Goal: Obtain resource: Obtain resource

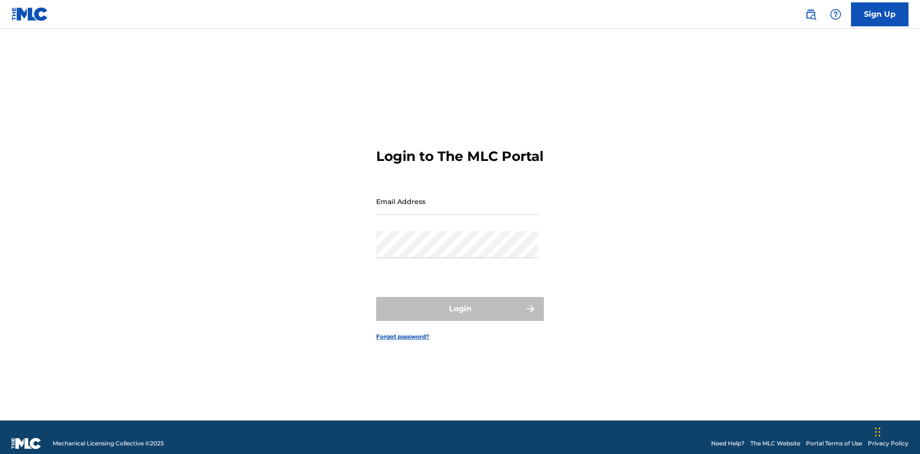
scroll to position [12, 0]
click at [457, 197] on input "Email Address" at bounding box center [457, 201] width 162 height 27
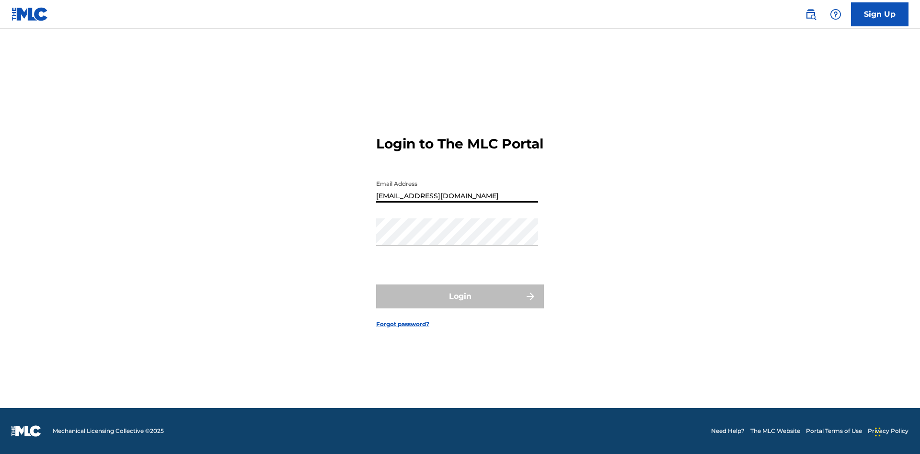
scroll to position [0, 26]
type input "[EMAIL_ADDRESS][DOMAIN_NAME]"
click at [460, 305] on button "Login" at bounding box center [460, 296] width 168 height 24
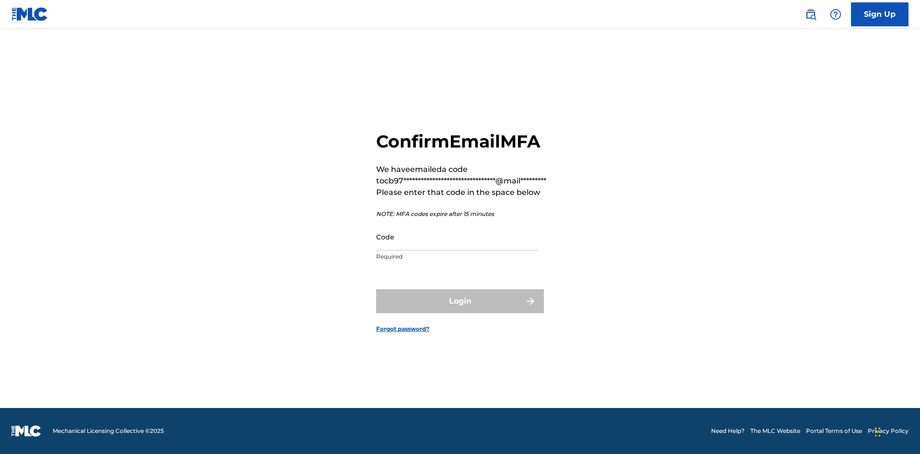
click at [457, 237] on input "Code" at bounding box center [457, 236] width 162 height 27
type input "137890"
click at [460, 301] on button "Login" at bounding box center [460, 301] width 168 height 24
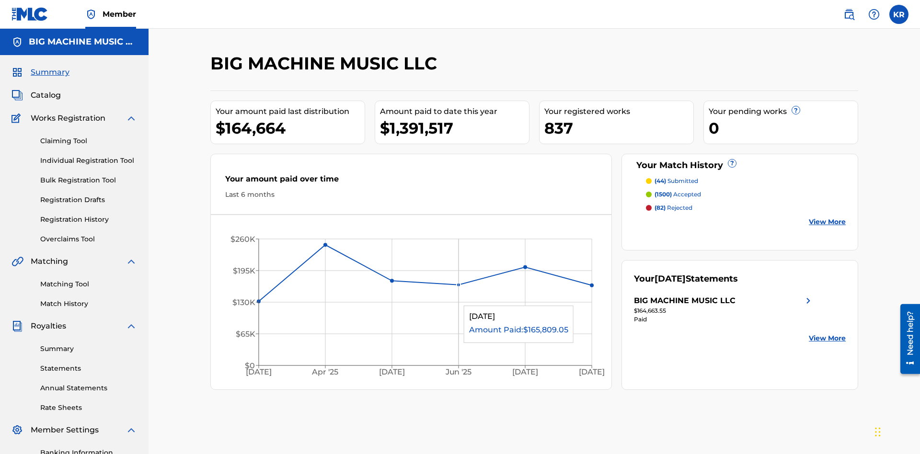
click at [45, 90] on span "Catalog" at bounding box center [46, 95] width 30 height 11
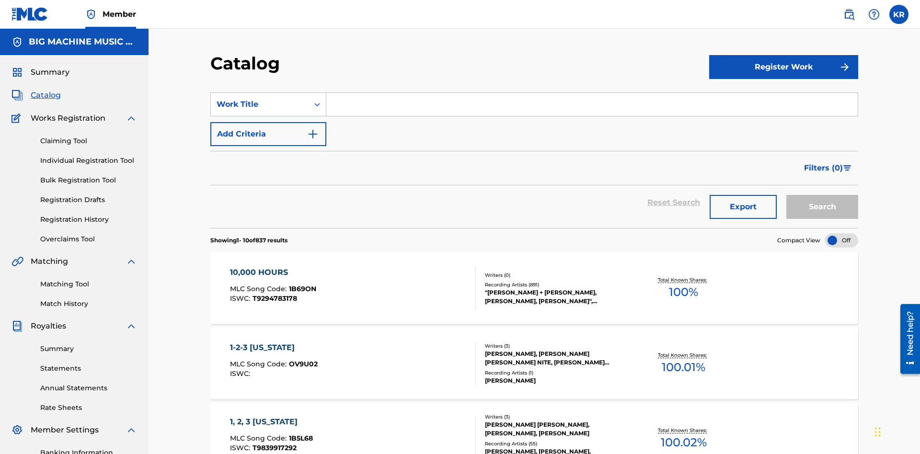
scroll to position [38, 0]
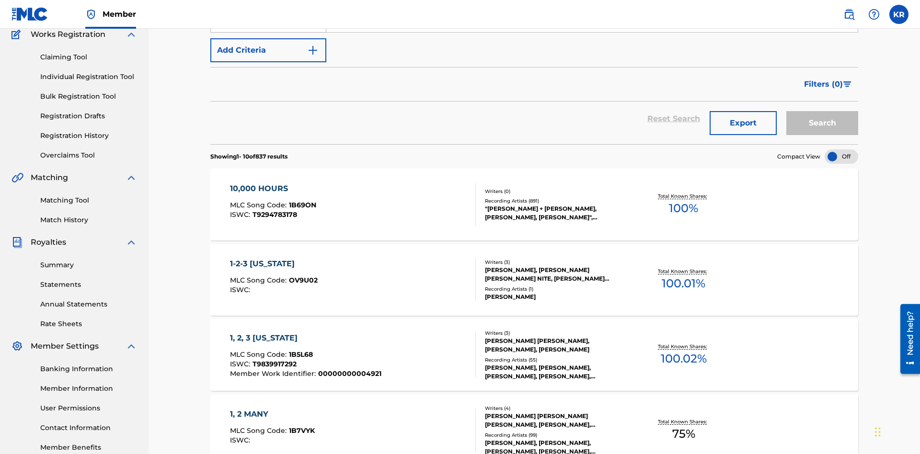
click at [260, 26] on div "Work Title" at bounding box center [259, 20] width 86 height 11
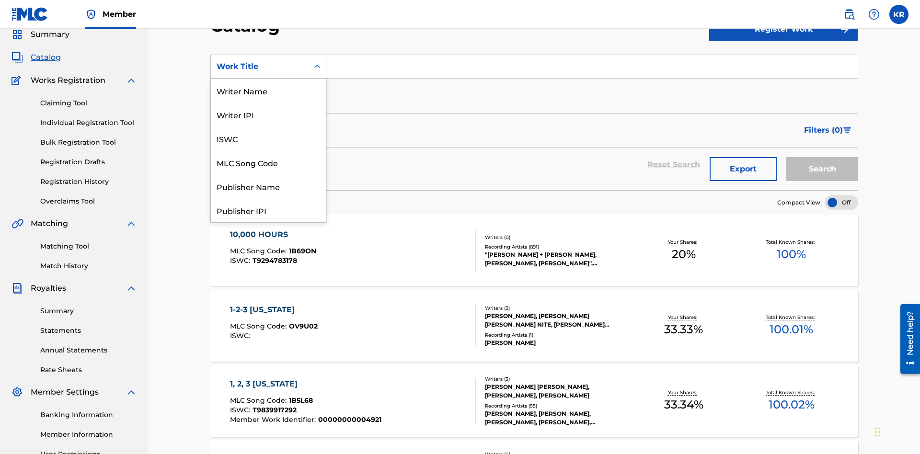
scroll to position [144, 0]
click at [268, 186] on div "ISRC" at bounding box center [268, 186] width 115 height 24
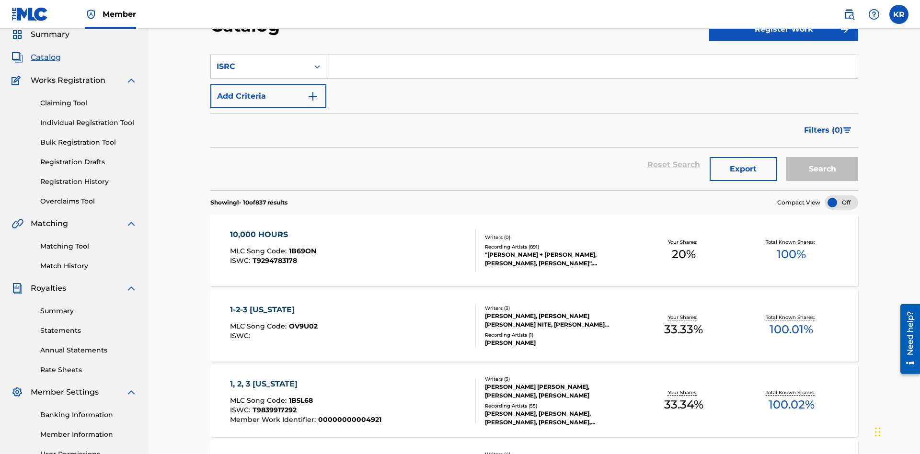
click at [591, 69] on input "Search Form" at bounding box center [591, 66] width 531 height 23
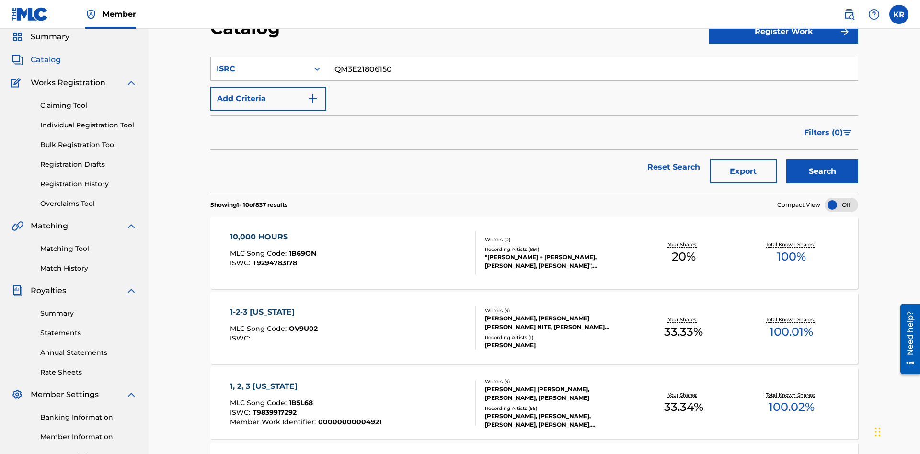
type input "QM3E21806150"
click at [822, 159] on button "Search" at bounding box center [822, 171] width 72 height 24
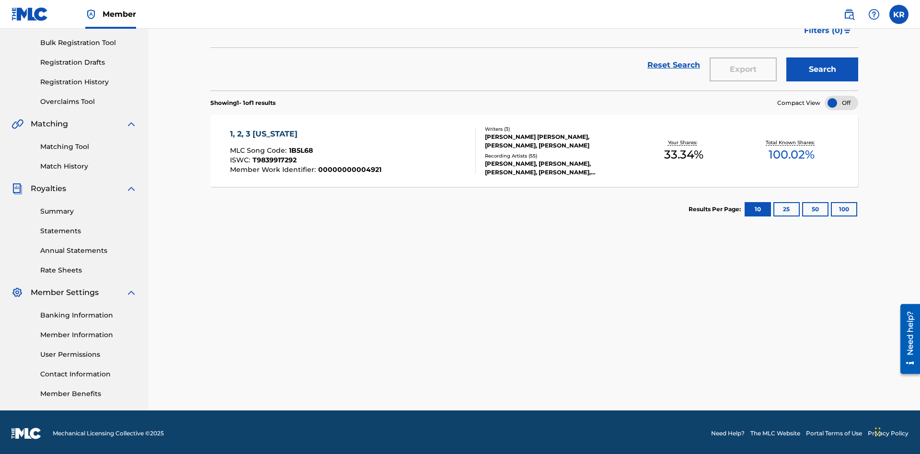
scroll to position [140, 0]
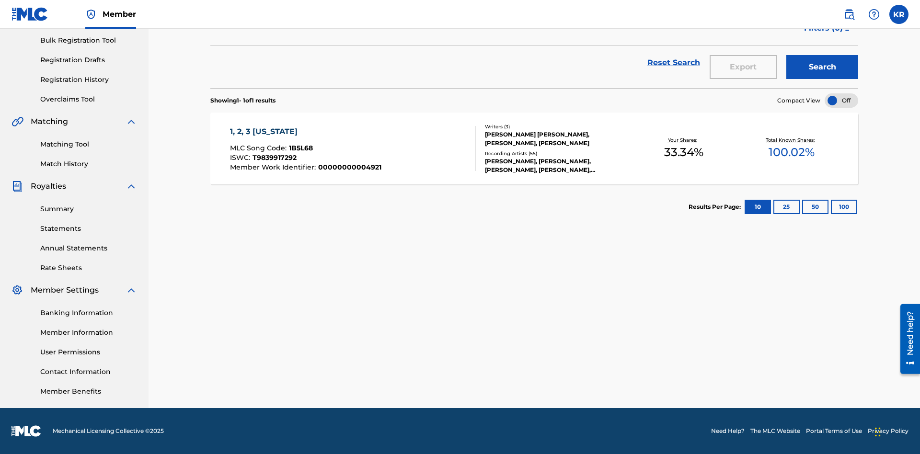
click at [830, 207] on button "100" at bounding box center [843, 207] width 26 height 14
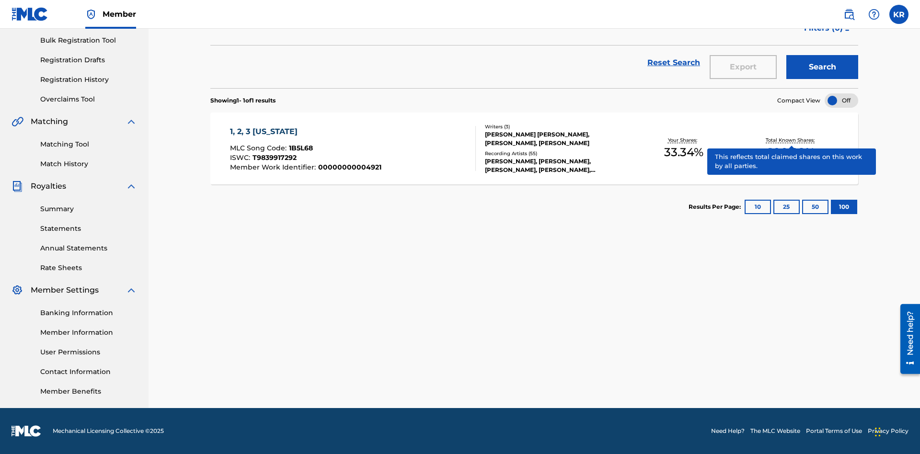
click at [299, 148] on span "1B5L68" at bounding box center [301, 148] width 24 height 9
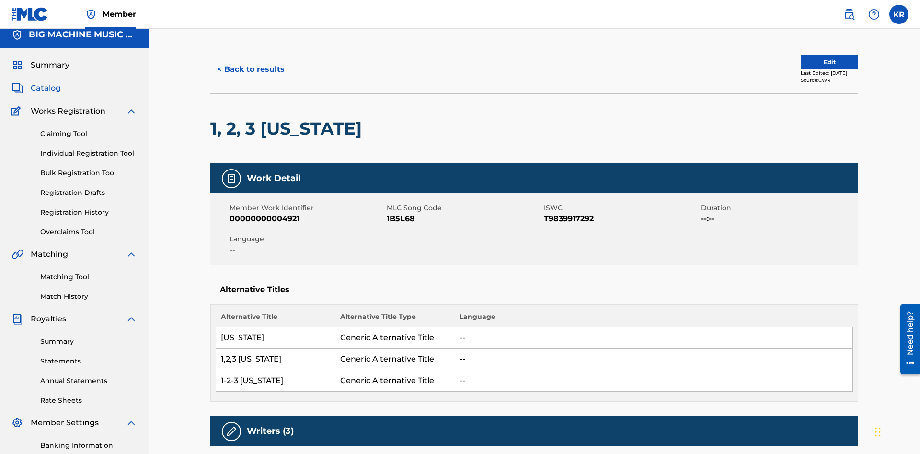
click at [250, 69] on button "< Back to results" at bounding box center [250, 69] width 81 height 24
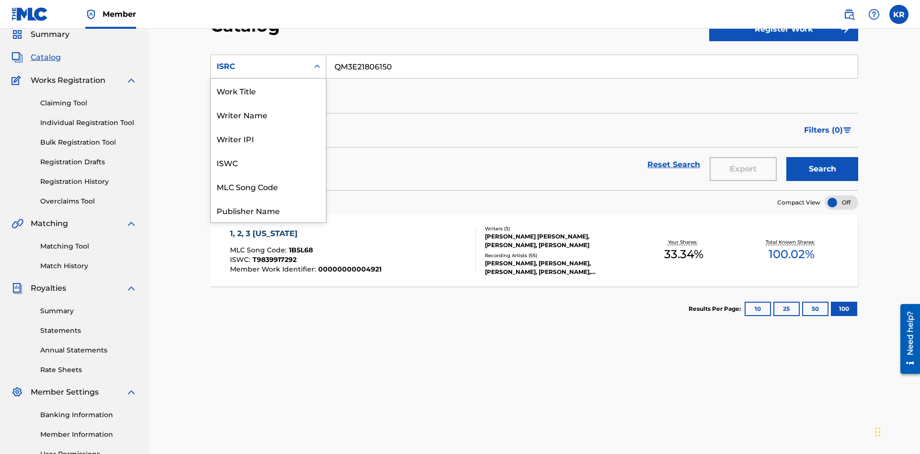
scroll to position [144, 0]
click at [268, 162] on div "Recording Title" at bounding box center [268, 162] width 115 height 24
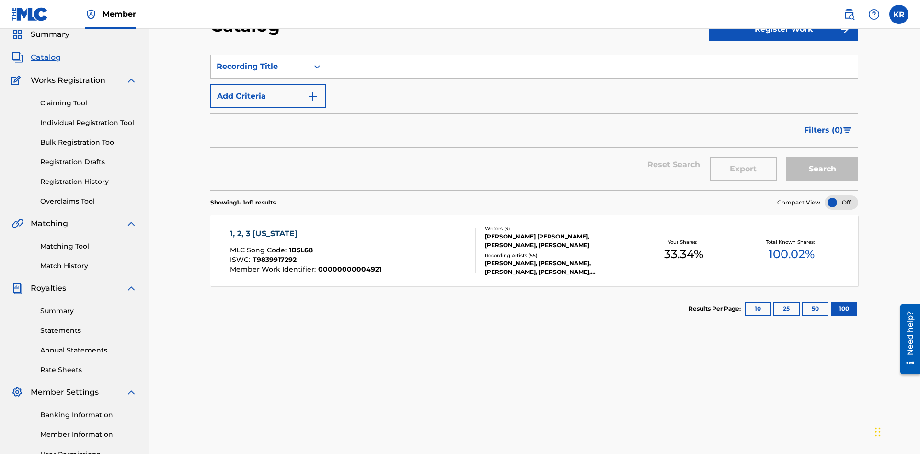
click at [591, 69] on input "Search Form" at bounding box center [591, 66] width 531 height 23
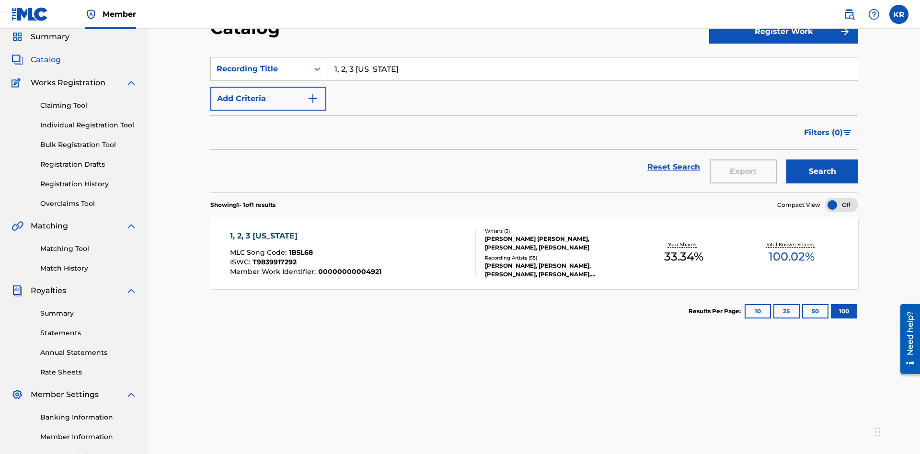
type input "1, 2, 3 [US_STATE]"
click at [822, 159] on button "Search" at bounding box center [822, 171] width 72 height 24
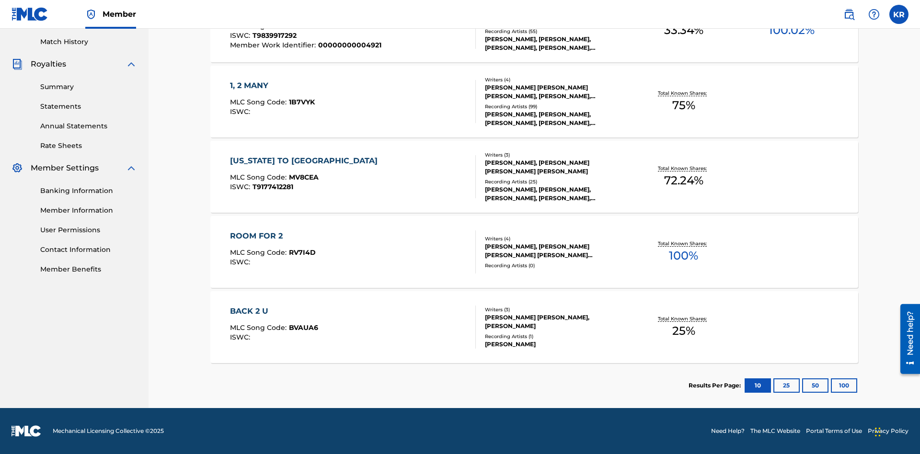
click at [830, 386] on button "100" at bounding box center [843, 385] width 26 height 14
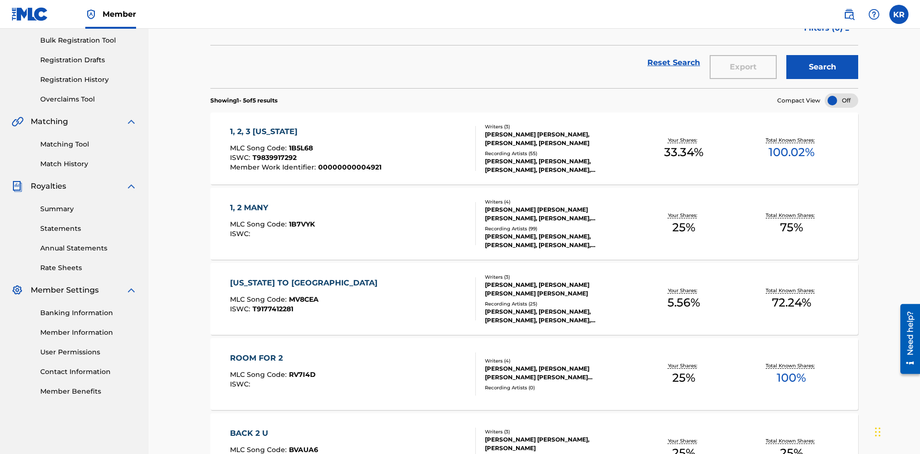
scroll to position [218, 0]
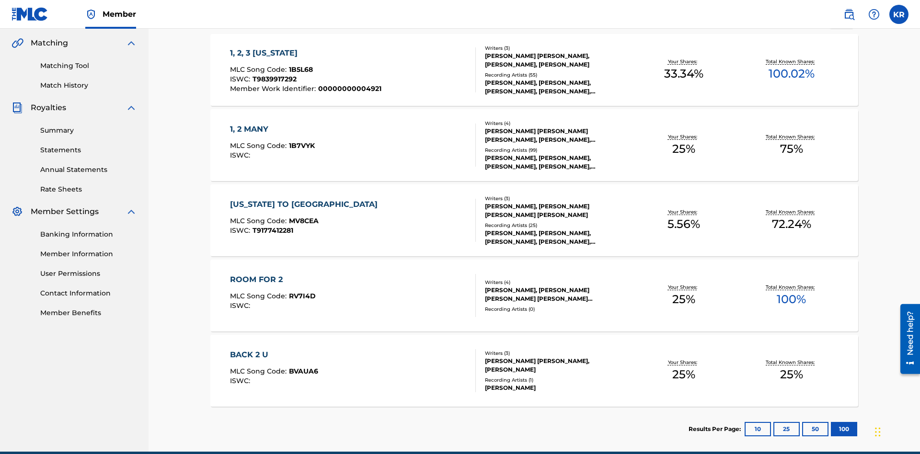
click at [299, 65] on span "1B5L68" at bounding box center [301, 69] width 24 height 9
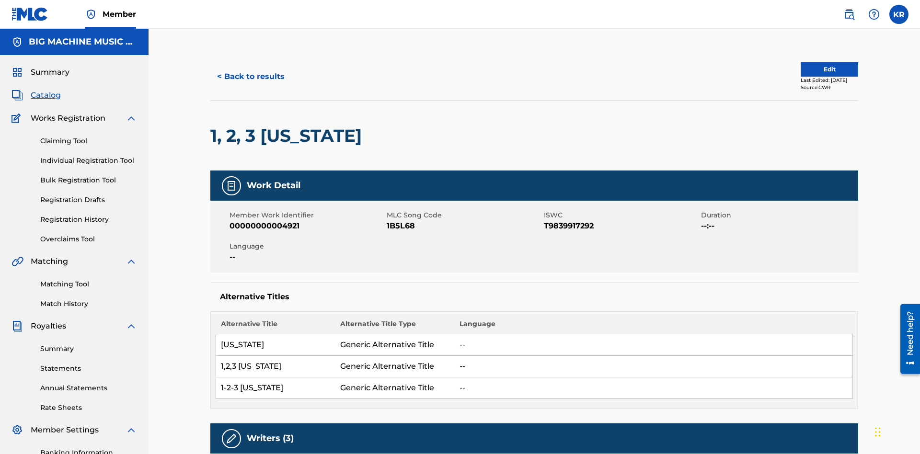
click at [250, 69] on button "< Back to results" at bounding box center [250, 77] width 81 height 24
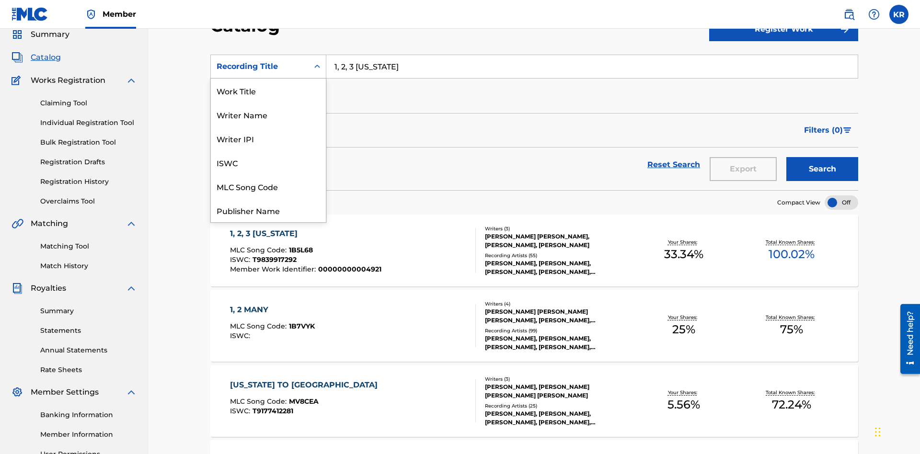
scroll to position [144, 0]
click at [268, 138] on div "Member Work Identifier" at bounding box center [268, 138] width 115 height 24
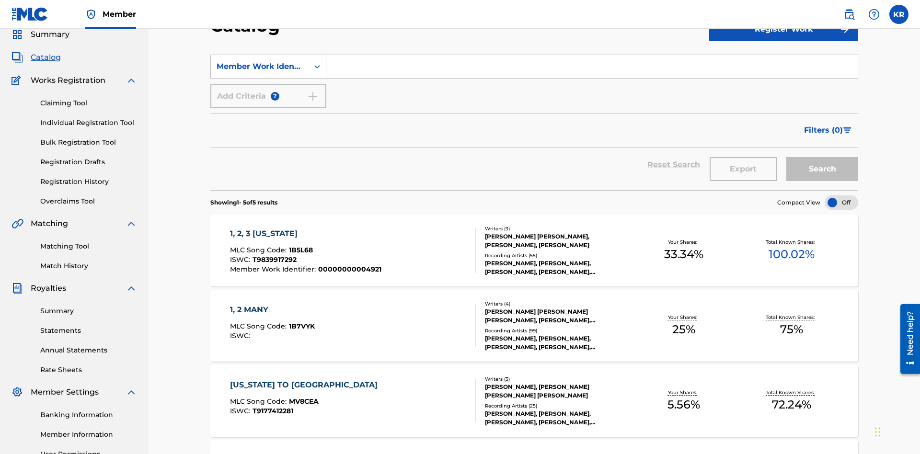
click at [591, 69] on input "Search Form" at bounding box center [591, 66] width 531 height 23
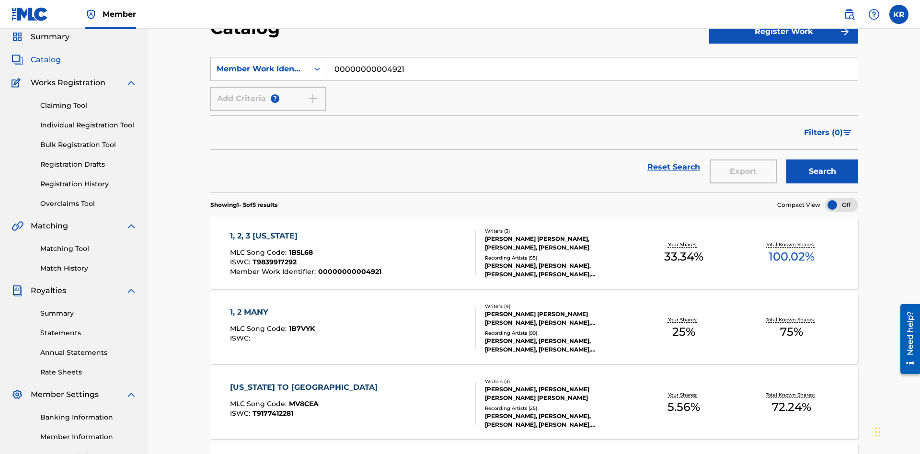
type input "00000000004921"
click at [822, 159] on button "Search" at bounding box center [822, 171] width 72 height 24
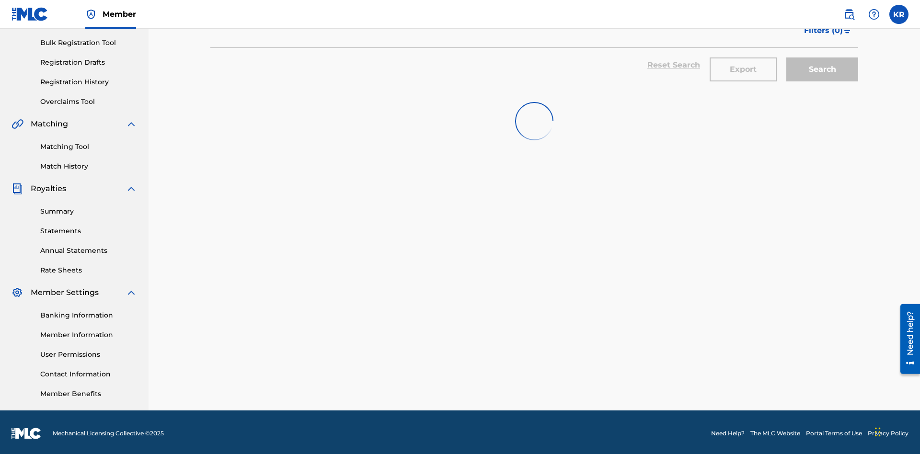
scroll to position [140, 0]
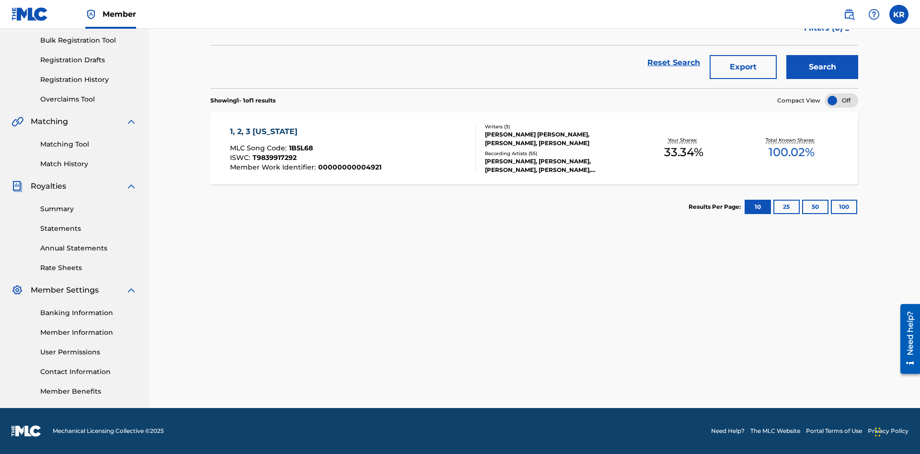
click at [830, 207] on button "100" at bounding box center [843, 207] width 26 height 14
click at [299, 148] on span "1B5L68" at bounding box center [301, 148] width 24 height 9
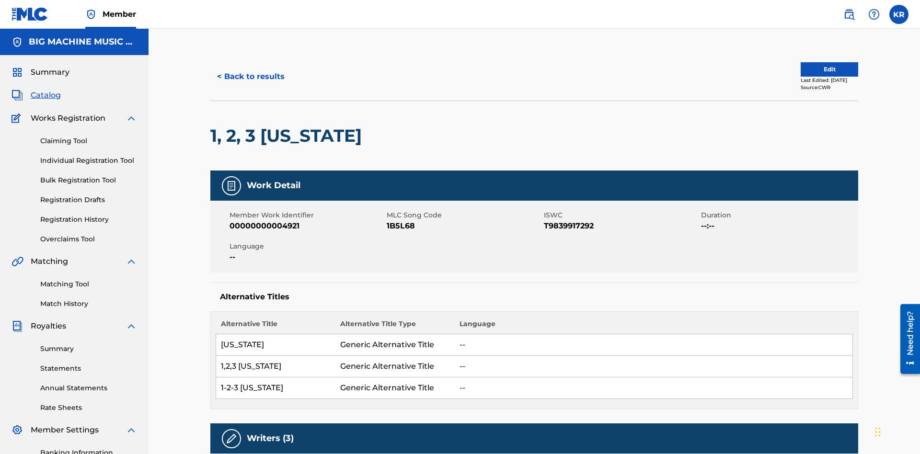
click at [250, 69] on button "< Back to results" at bounding box center [250, 77] width 81 height 24
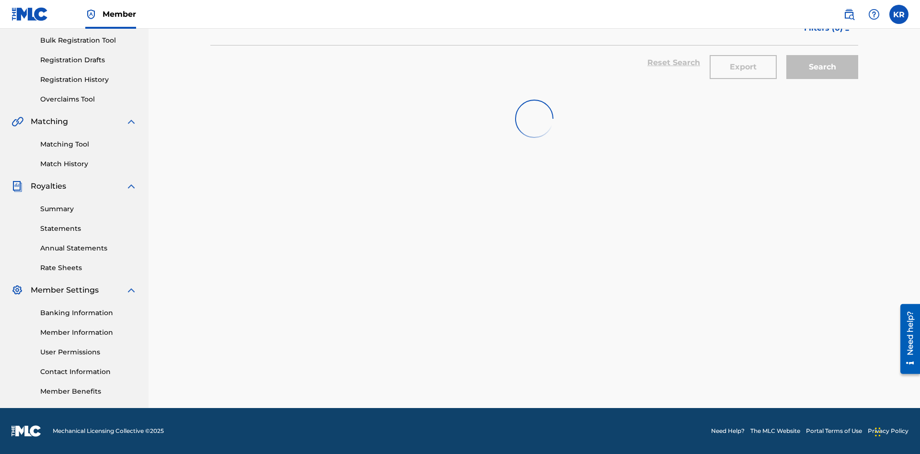
click at [743, 69] on button "Export" at bounding box center [742, 67] width 67 height 24
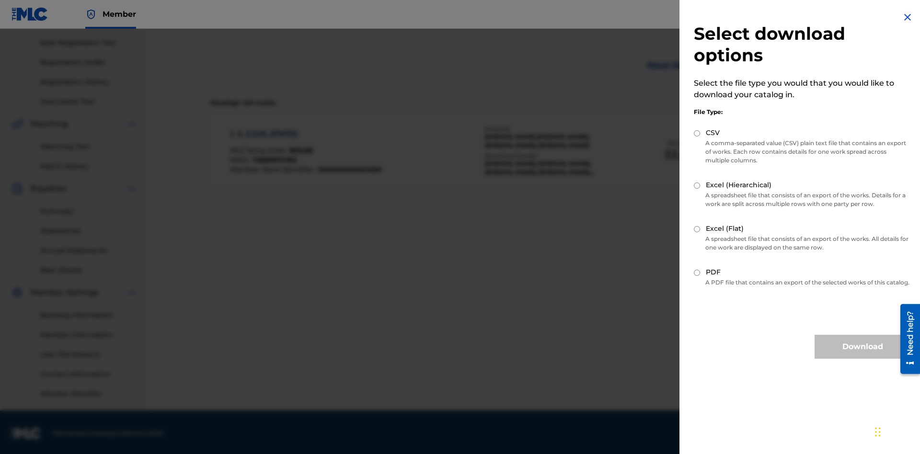
scroll to position [140, 0]
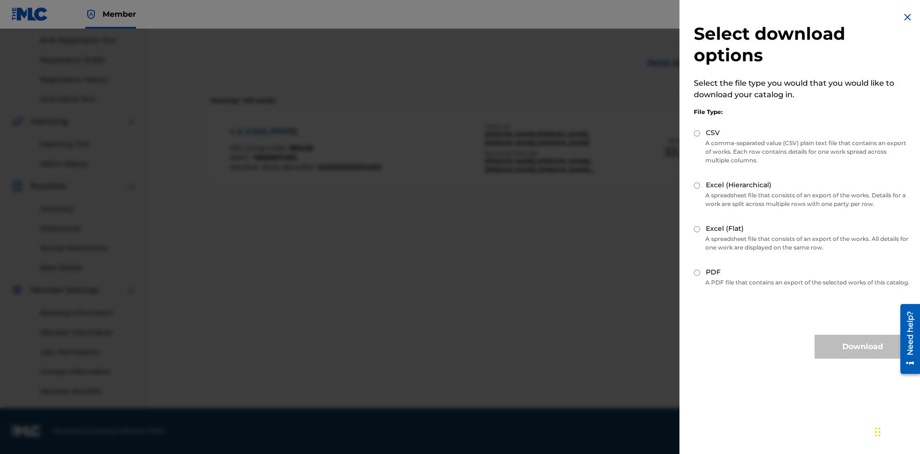
click at [697, 229] on input "Excel (Flat)" at bounding box center [696, 229] width 6 height 6
radio input "true"
click at [862, 355] on button "Download" at bounding box center [862, 347] width 96 height 24
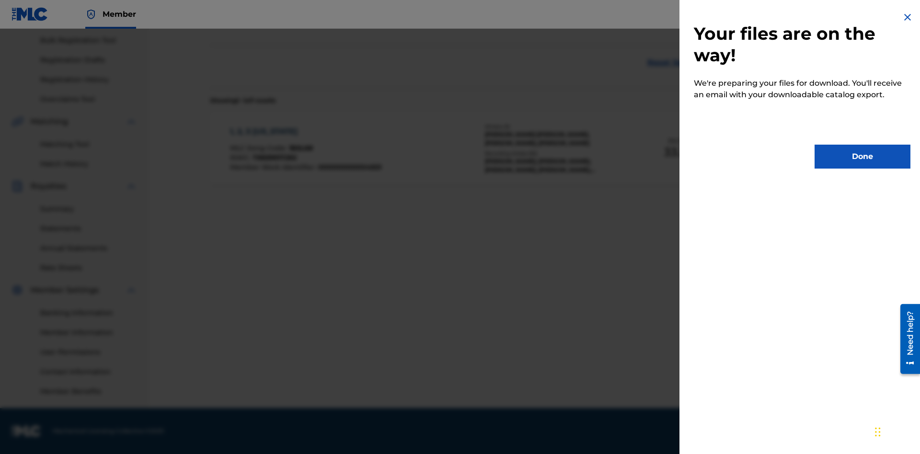
click at [862, 157] on button "Done" at bounding box center [862, 157] width 96 height 24
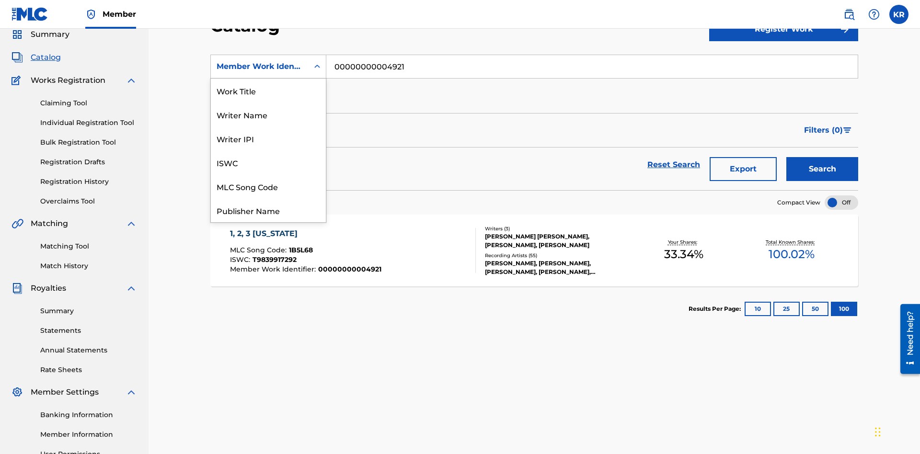
scroll to position [144, 0]
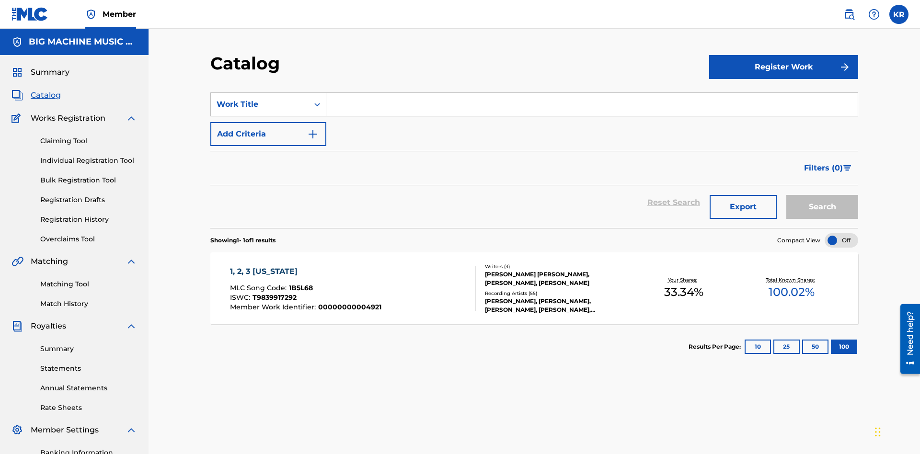
click at [591, 93] on input "Search Form" at bounding box center [591, 104] width 531 height 23
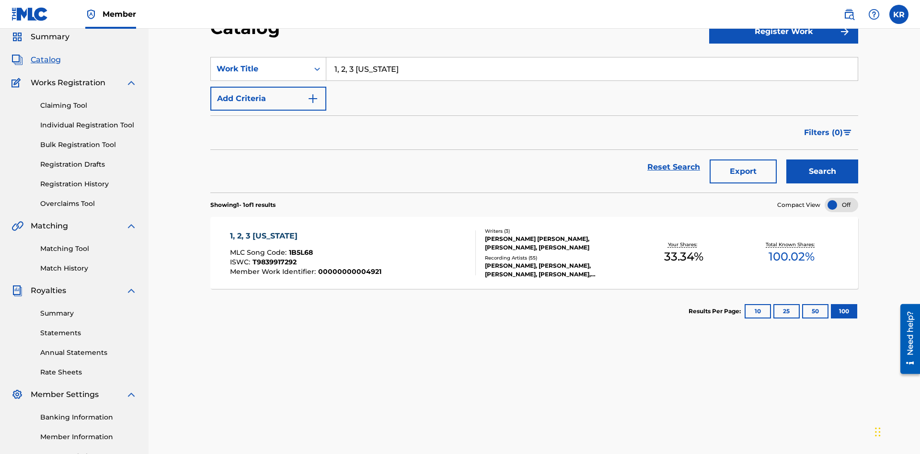
type input "1, 2, 3 [US_STATE]"
click at [822, 159] on button "Search" at bounding box center [822, 171] width 72 height 24
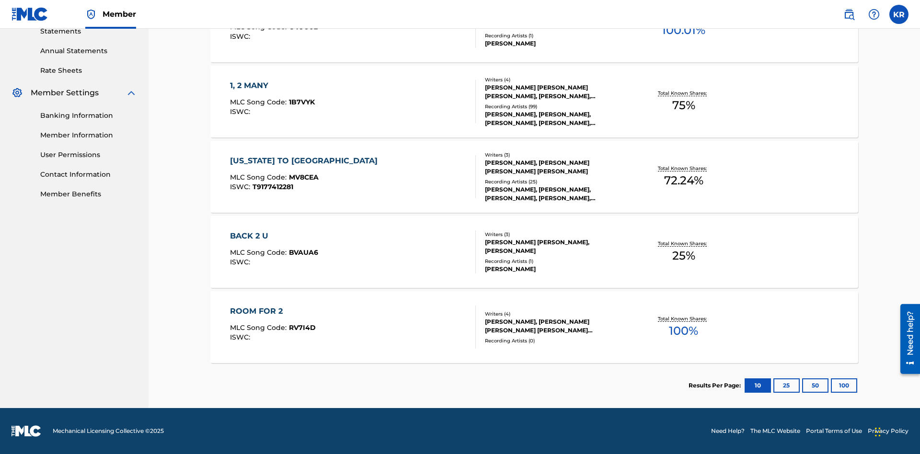
click at [830, 386] on button "100" at bounding box center [843, 385] width 26 height 14
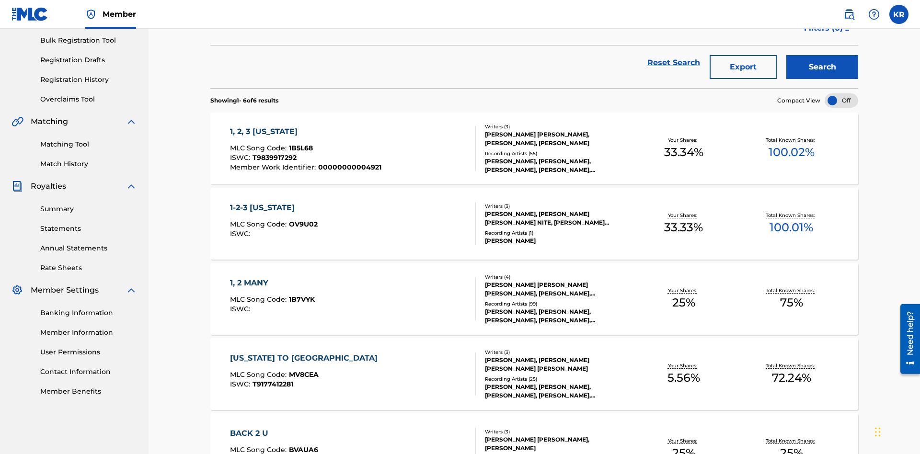
scroll to position [218, 0]
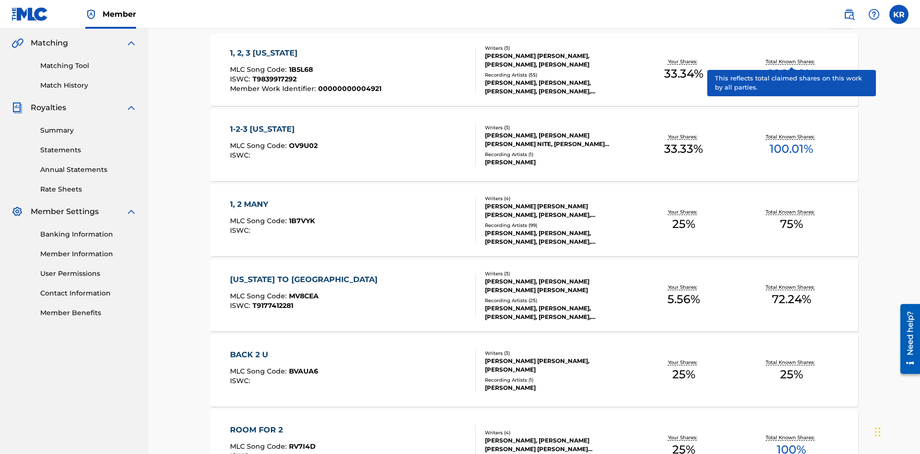
click at [299, 65] on span "1B5L68" at bounding box center [301, 69] width 24 height 9
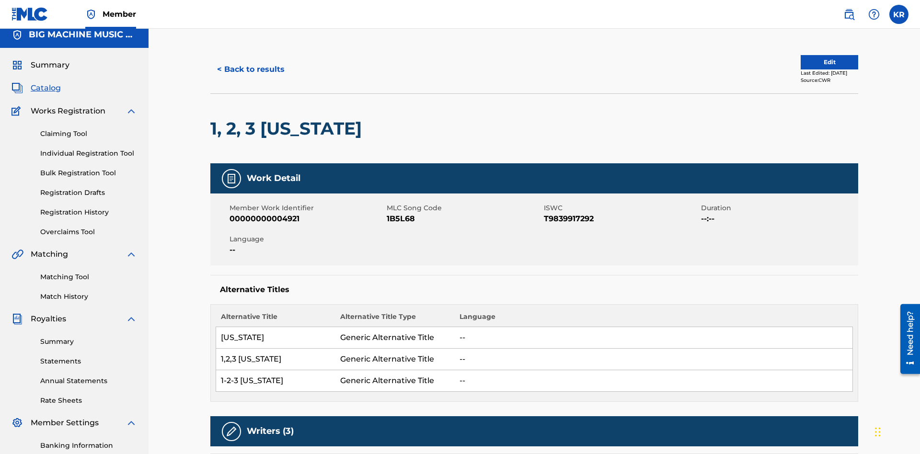
click at [250, 69] on button "< Back to results" at bounding box center [250, 69] width 81 height 24
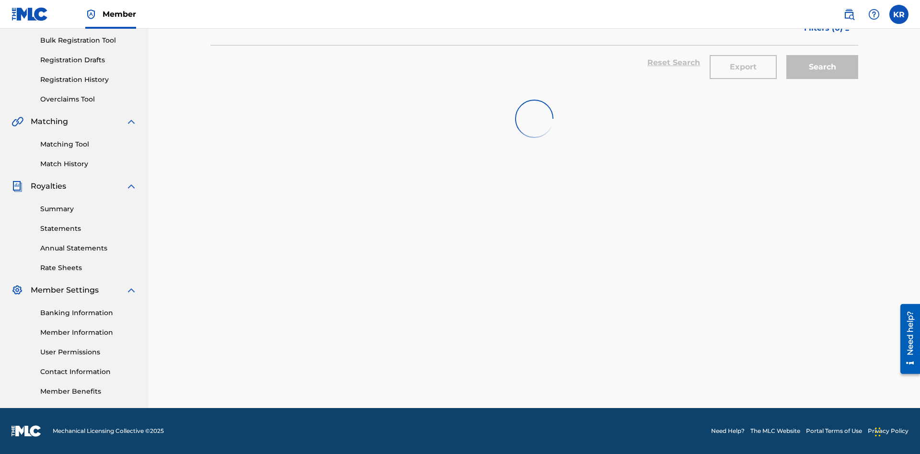
click at [743, 69] on button "Export" at bounding box center [742, 67] width 67 height 24
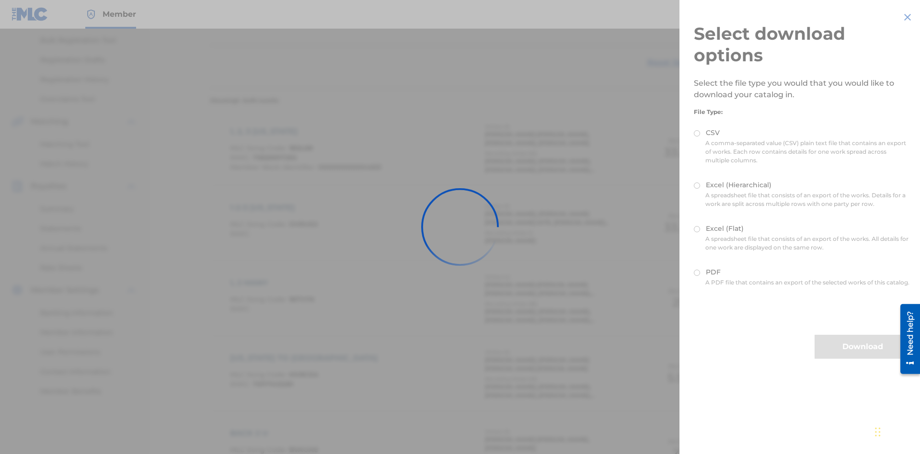
scroll to position [137, 0]
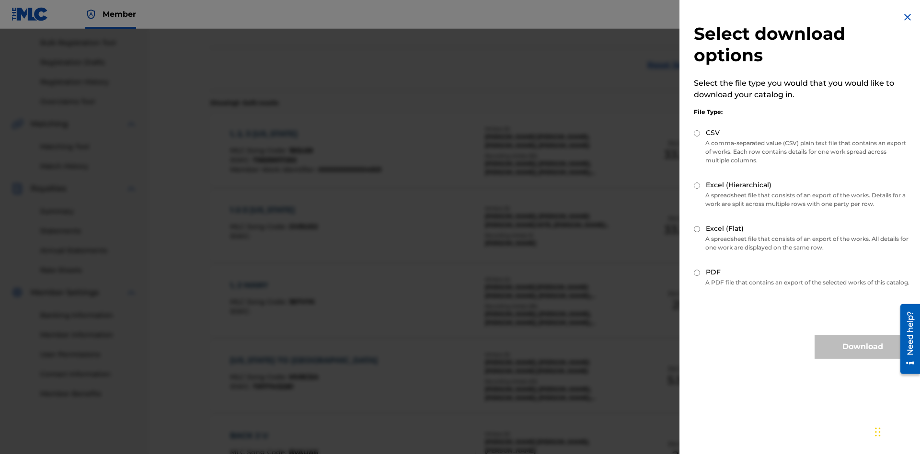
click at [697, 185] on input "Excel (Hierarchical)" at bounding box center [696, 185] width 6 height 6
radio input "true"
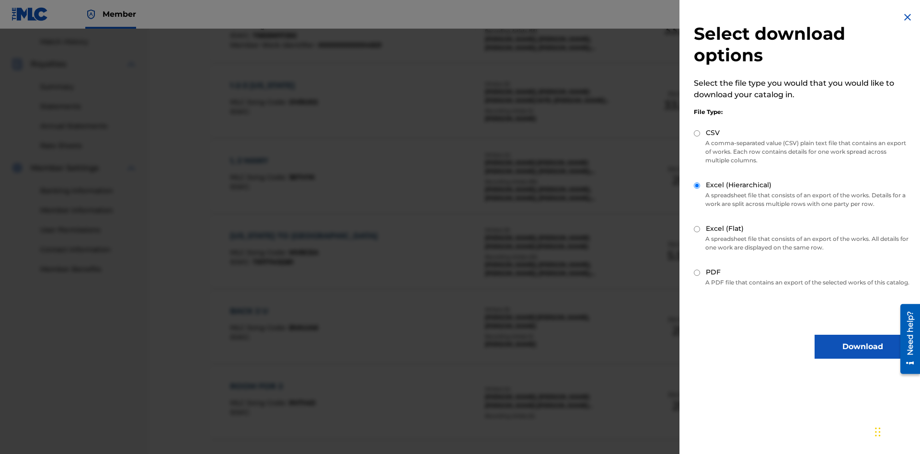
click at [862, 355] on button "Download" at bounding box center [862, 347] width 96 height 24
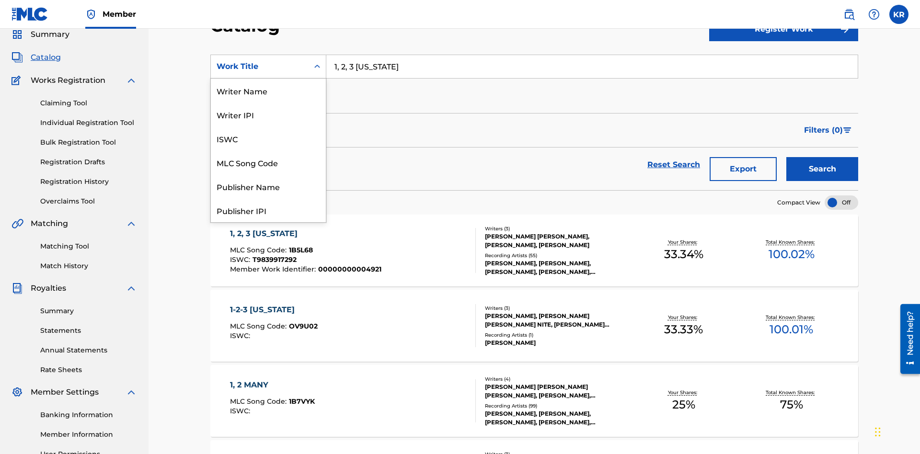
scroll to position [144, 0]
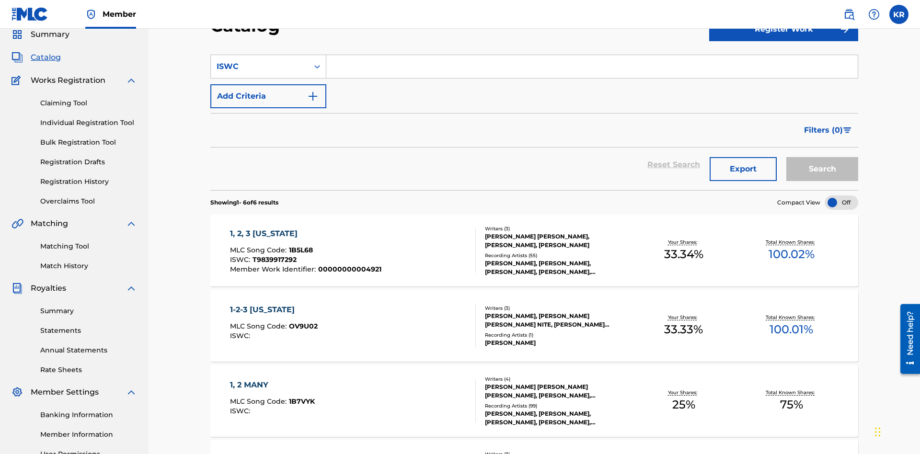
scroll to position [0, 0]
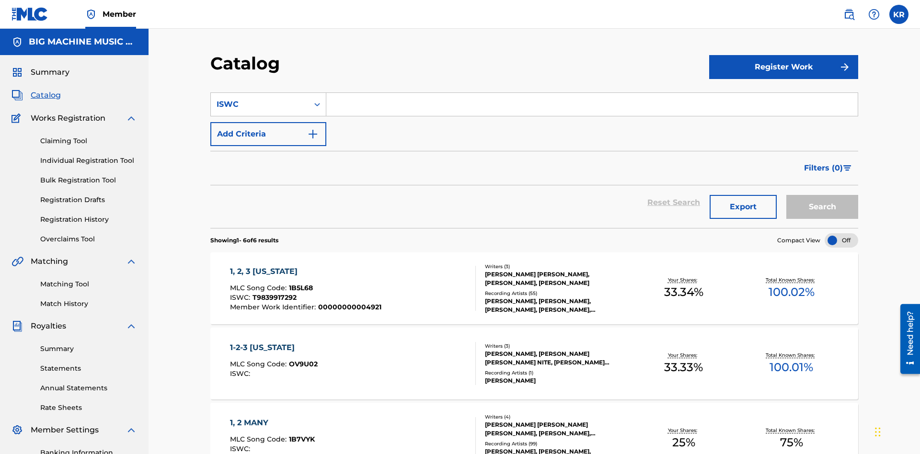
click at [591, 93] on input "Search Form" at bounding box center [591, 104] width 531 height 23
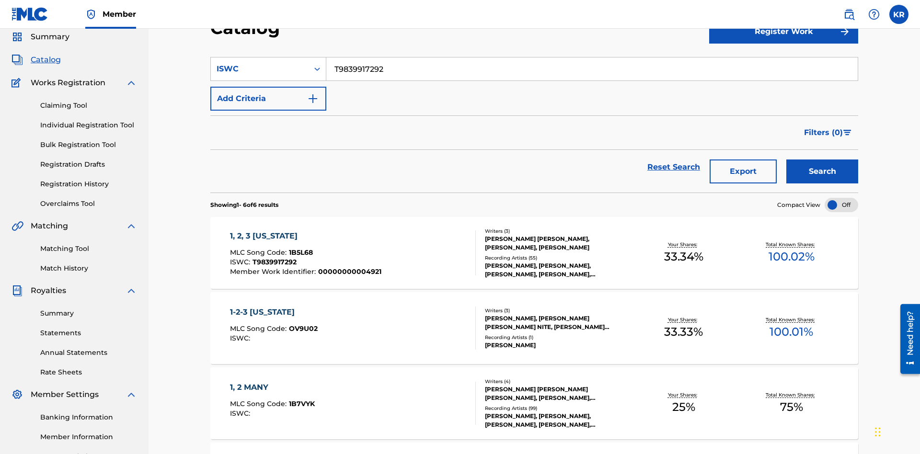
type input "T9839917292"
click at [822, 159] on button "Search" at bounding box center [822, 171] width 72 height 24
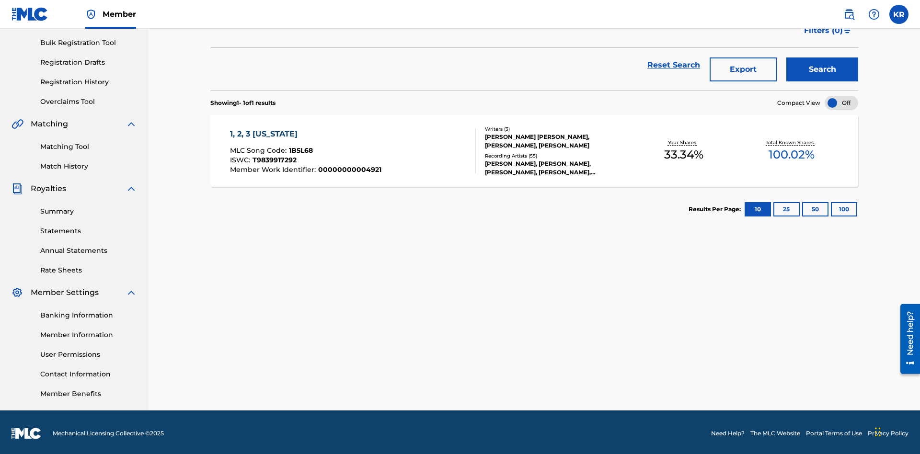
scroll to position [140, 0]
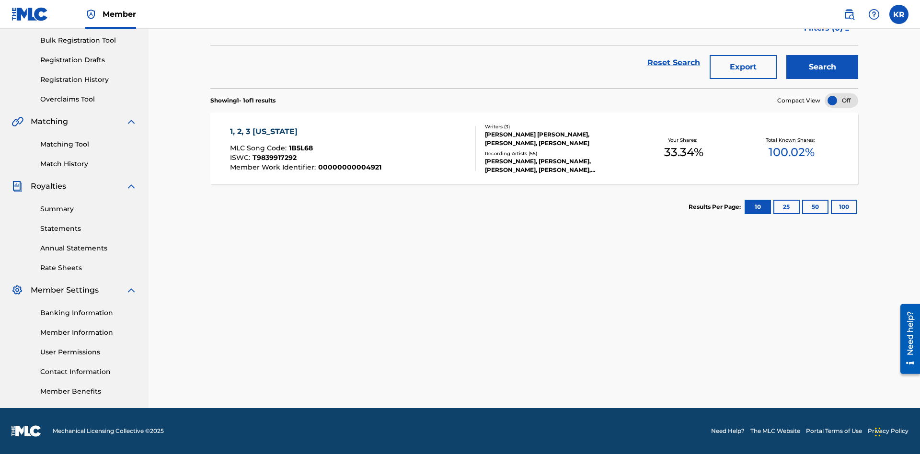
click at [830, 207] on button "100" at bounding box center [843, 207] width 26 height 14
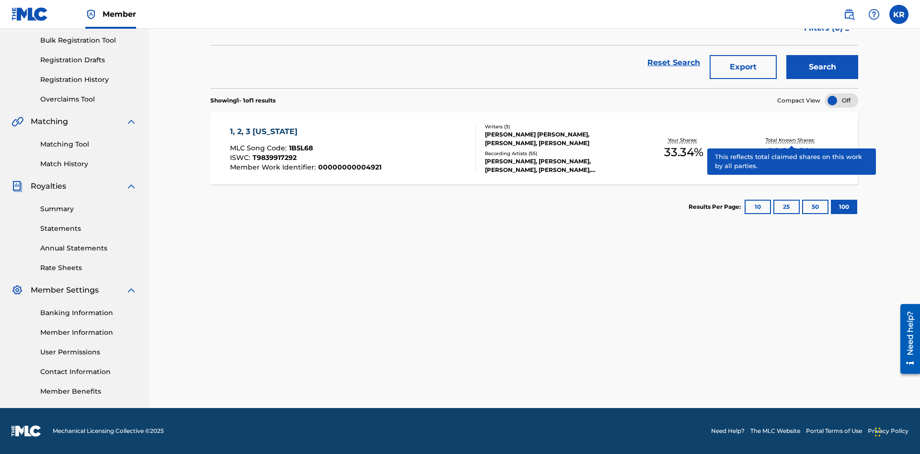
click at [299, 148] on span "1B5L68" at bounding box center [301, 148] width 24 height 9
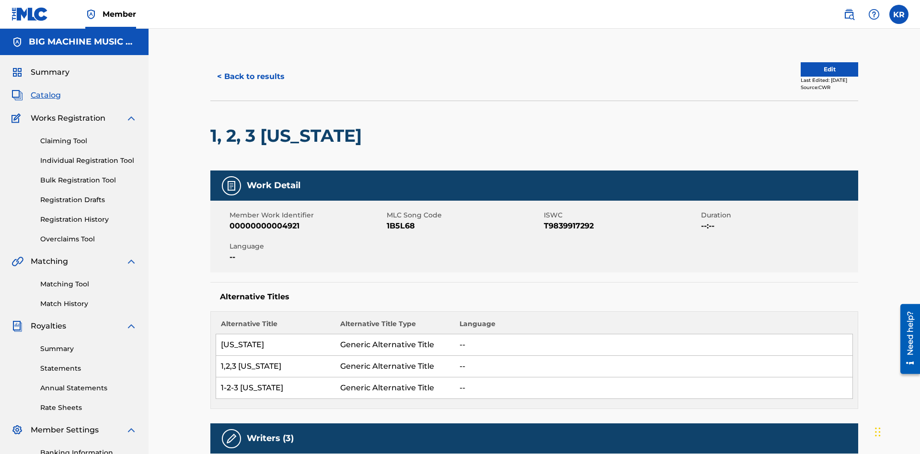
click at [250, 69] on button "< Back to results" at bounding box center [250, 77] width 81 height 24
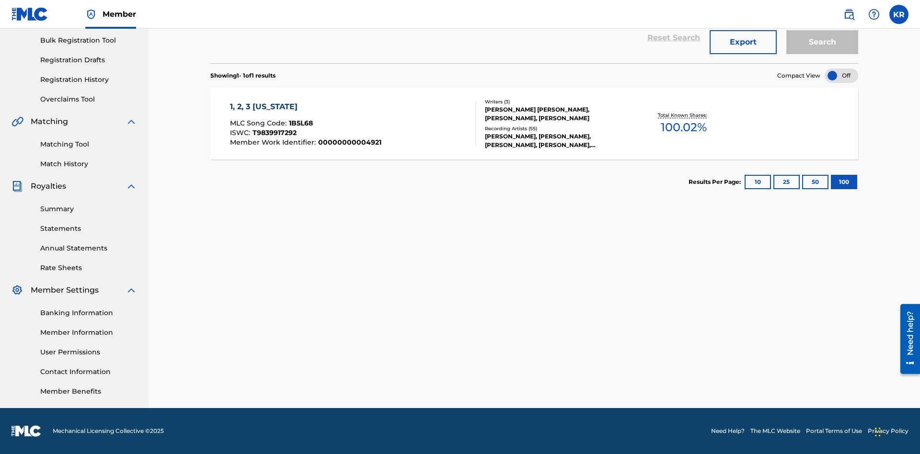
click at [743, 54] on button "Export" at bounding box center [742, 42] width 67 height 24
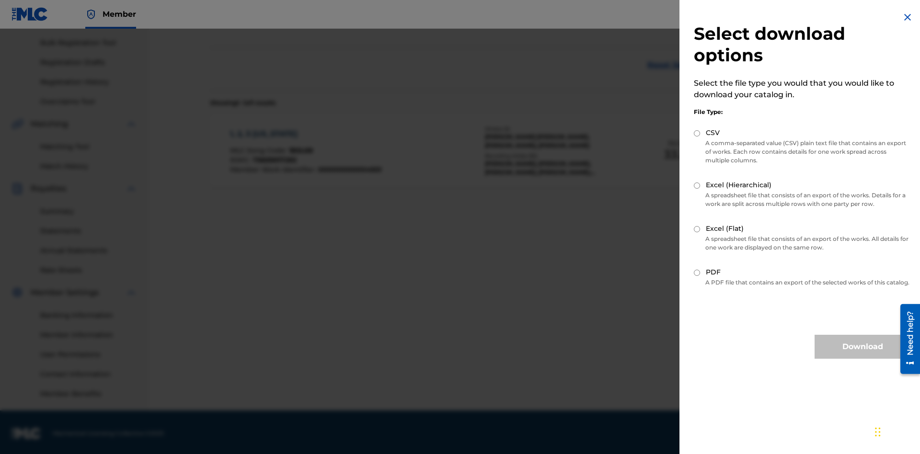
click at [697, 133] on input "CSV" at bounding box center [696, 133] width 6 height 6
radio input "true"
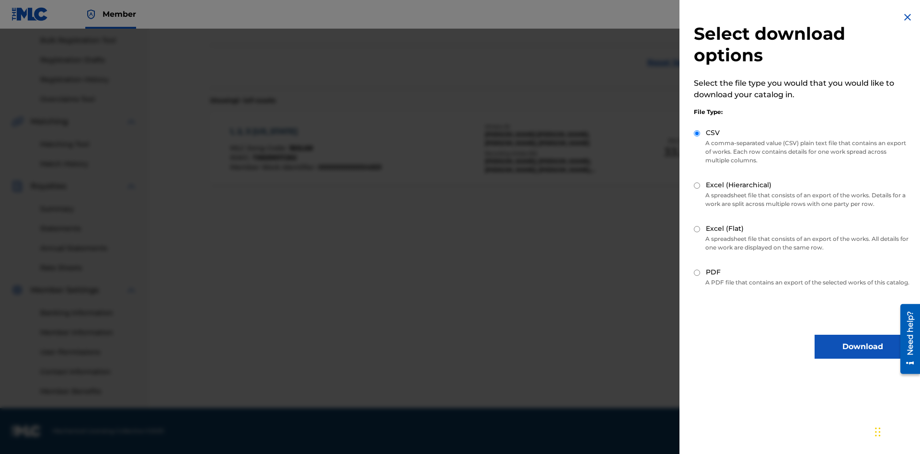
click at [862, 355] on button "Download" at bounding box center [862, 347] width 96 height 24
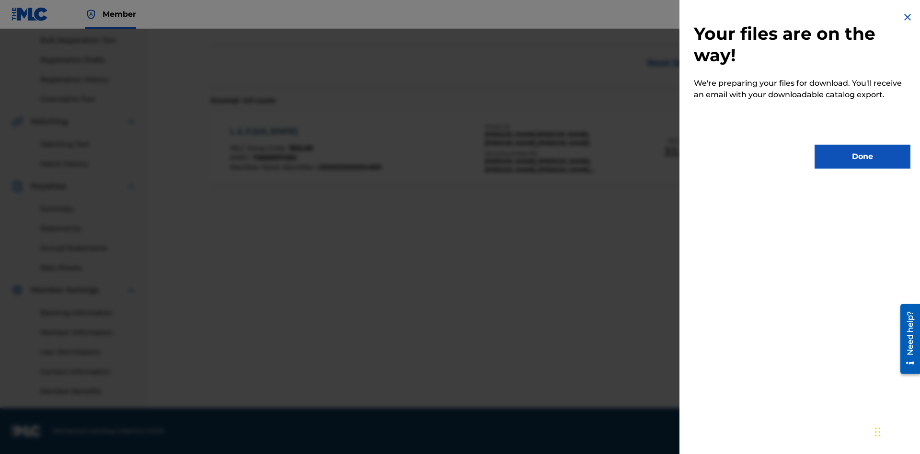
click at [862, 157] on button "Done" at bounding box center [862, 157] width 96 height 24
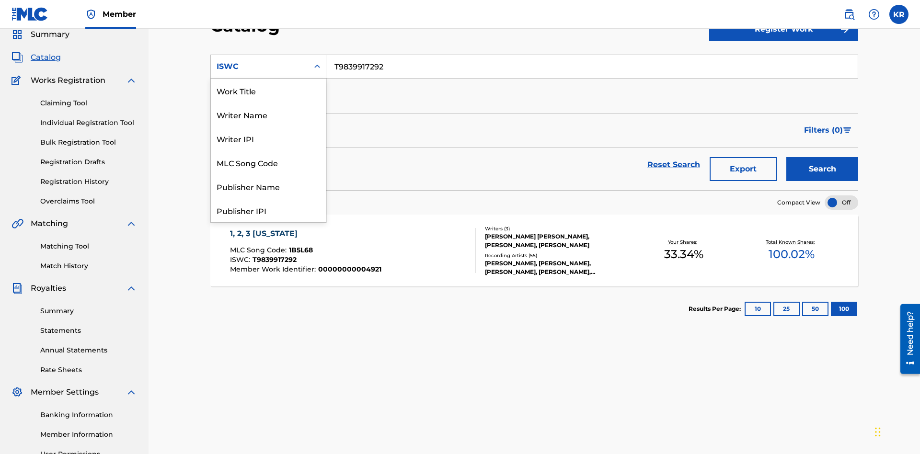
scroll to position [144, 0]
click at [268, 31] on div "MLC Song Code" at bounding box center [268, 19] width 115 height 24
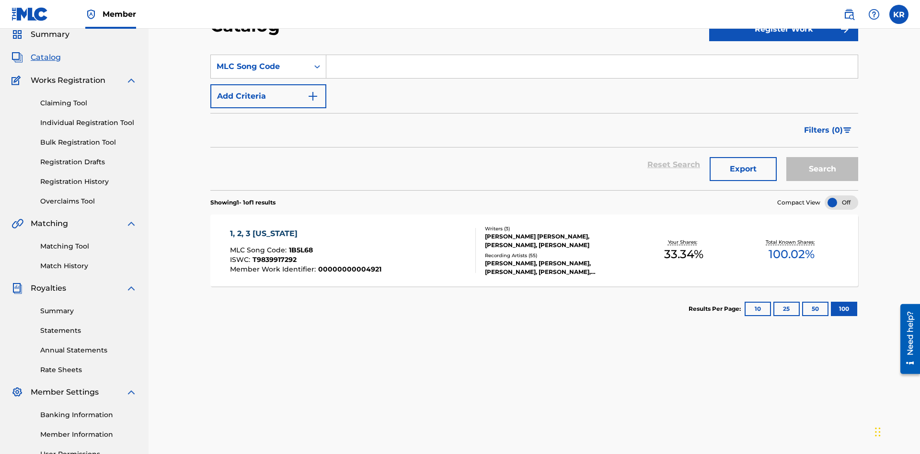
scroll to position [0, 0]
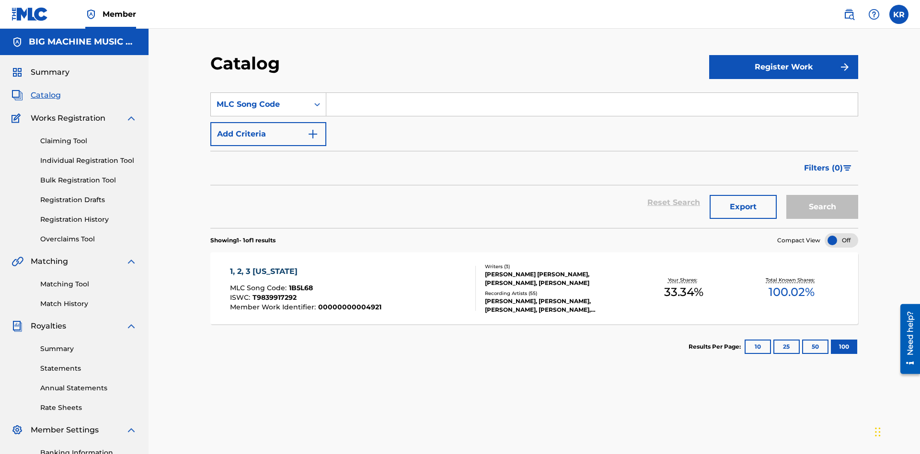
click at [591, 93] on input "Search Form" at bounding box center [591, 104] width 531 height 23
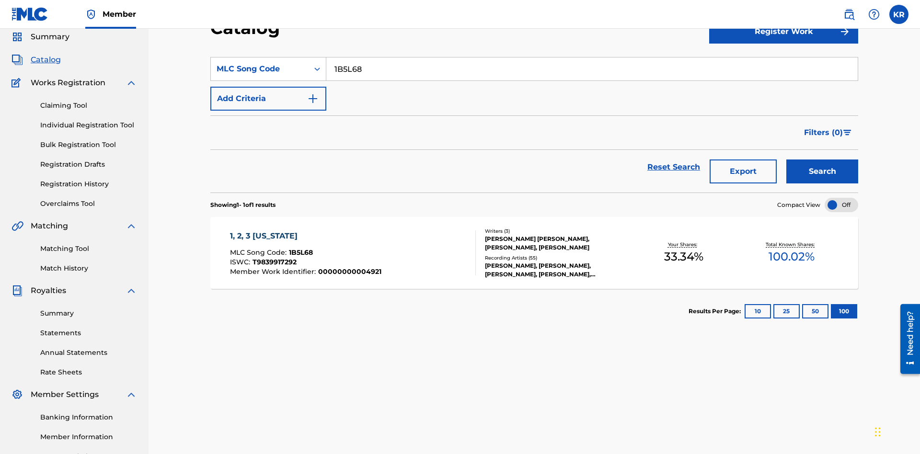
type input "1B5L68"
click at [822, 159] on button "Search" at bounding box center [822, 171] width 72 height 24
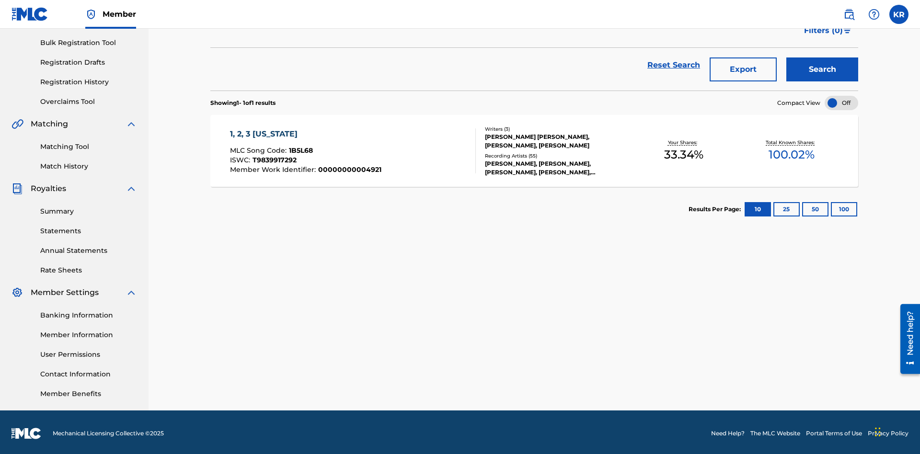
scroll to position [140, 0]
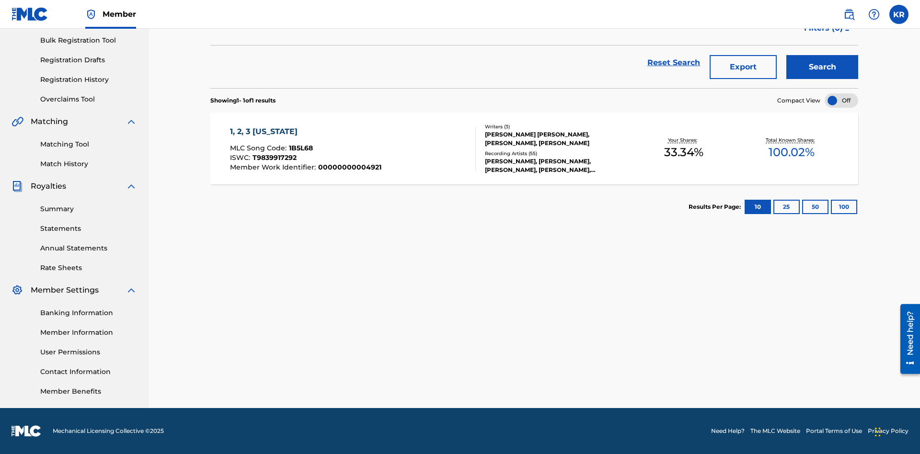
click at [830, 207] on button "100" at bounding box center [843, 207] width 26 height 14
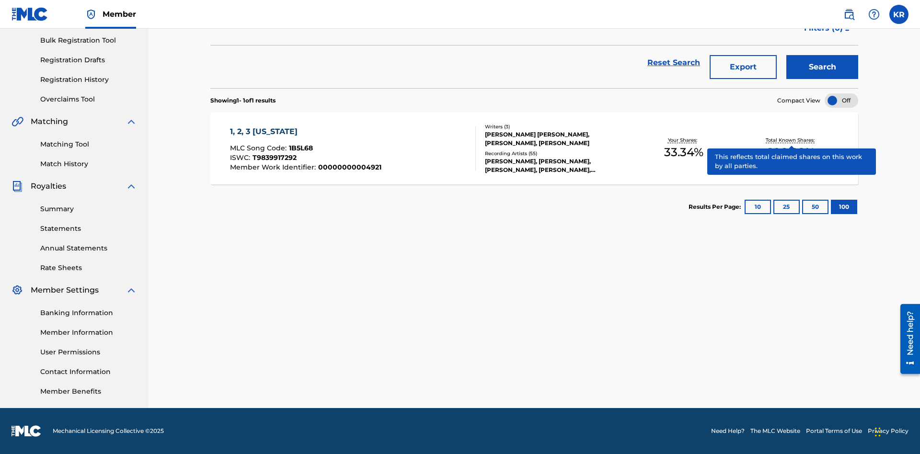
click at [299, 148] on span "1B5L68" at bounding box center [301, 148] width 24 height 9
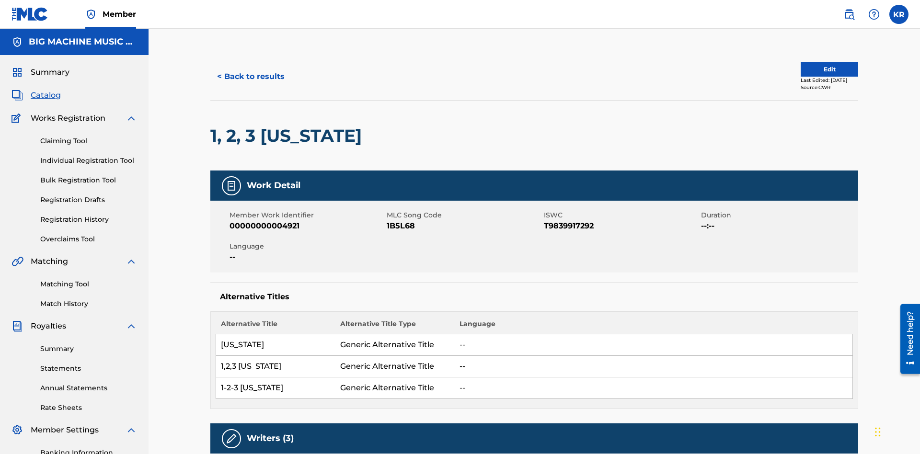
click at [250, 69] on button "< Back to results" at bounding box center [250, 77] width 81 height 24
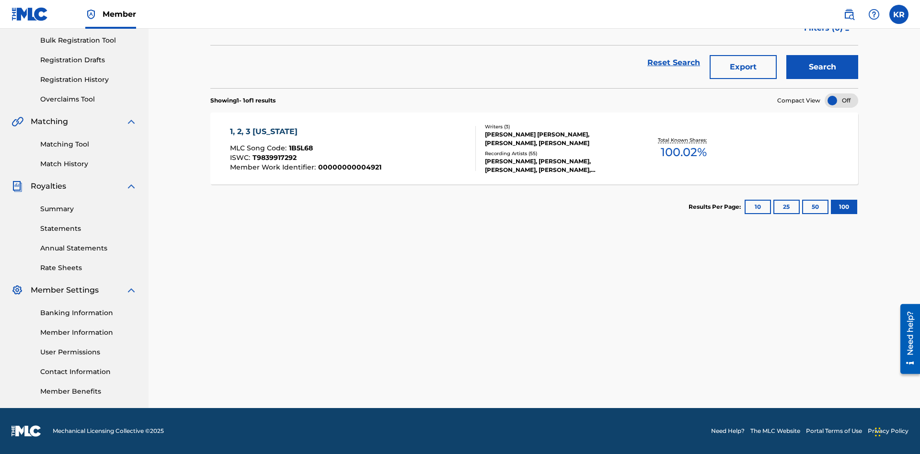
click at [743, 69] on button "Export" at bounding box center [742, 67] width 67 height 24
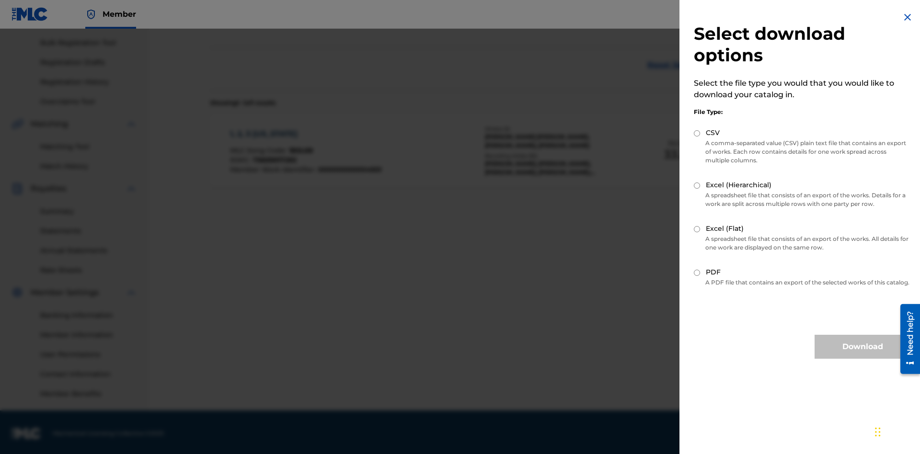
click at [697, 185] on input "Excel (Hierarchical)" at bounding box center [696, 185] width 6 height 6
radio input "true"
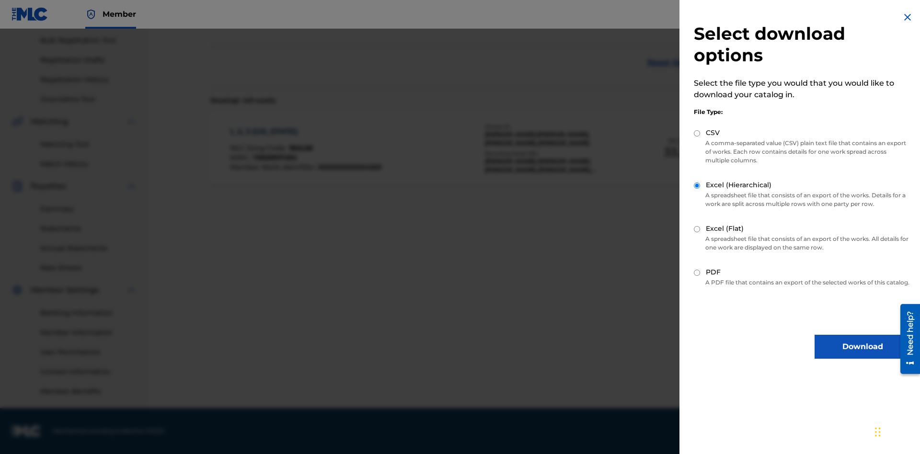
click at [862, 355] on button "Download" at bounding box center [862, 347] width 96 height 24
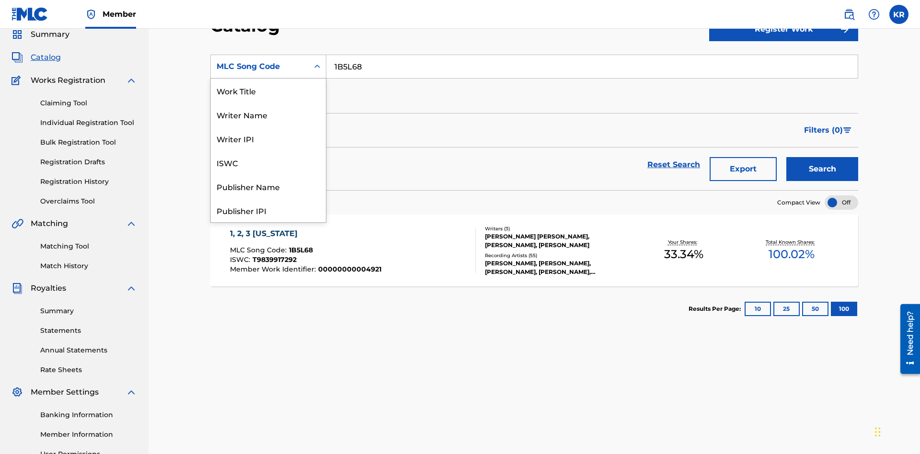
scroll to position [144, 0]
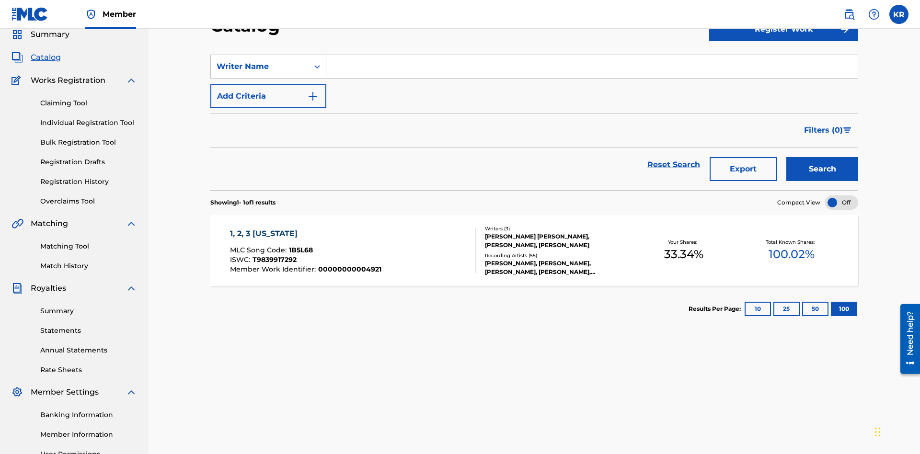
scroll to position [0, 0]
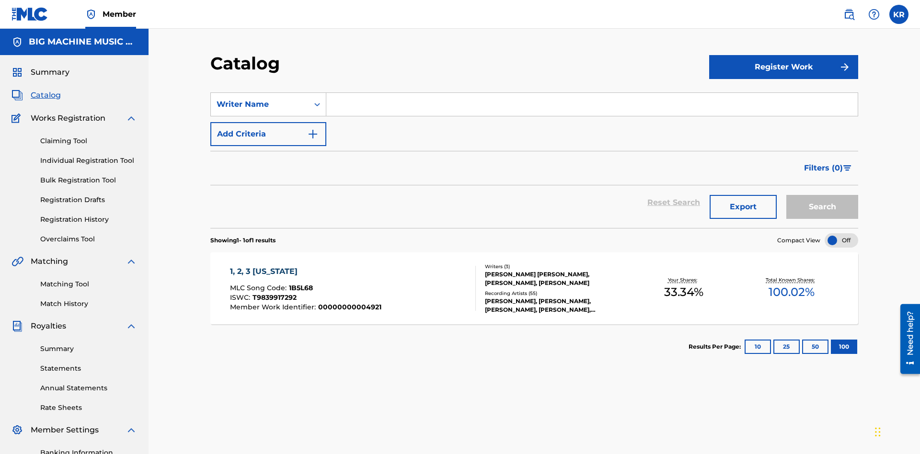
click at [591, 93] on input "Search Form" at bounding box center [591, 104] width 531 height 23
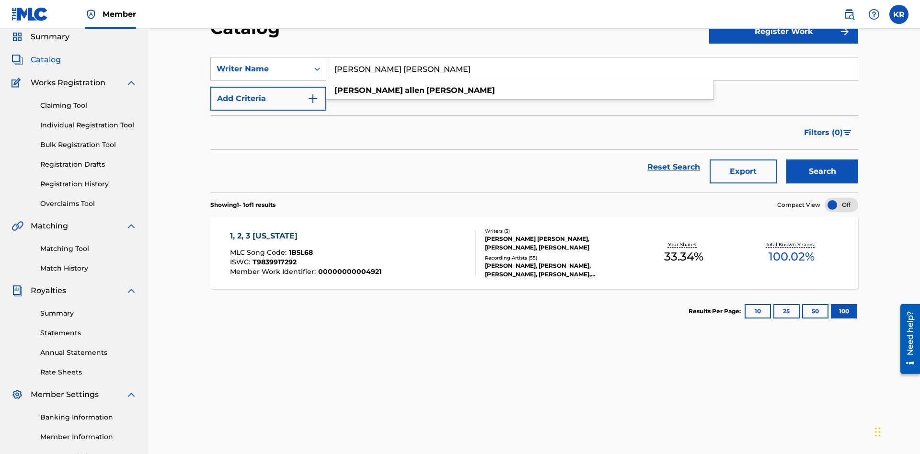
type input "[PERSON_NAME] [PERSON_NAME]"
click at [822, 159] on button "Search" at bounding box center [822, 171] width 72 height 24
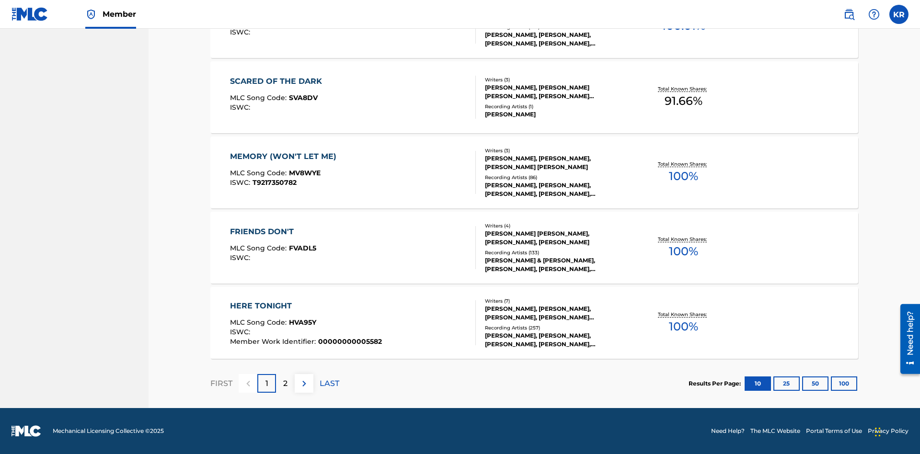
click at [830, 383] on button "100" at bounding box center [843, 383] width 26 height 14
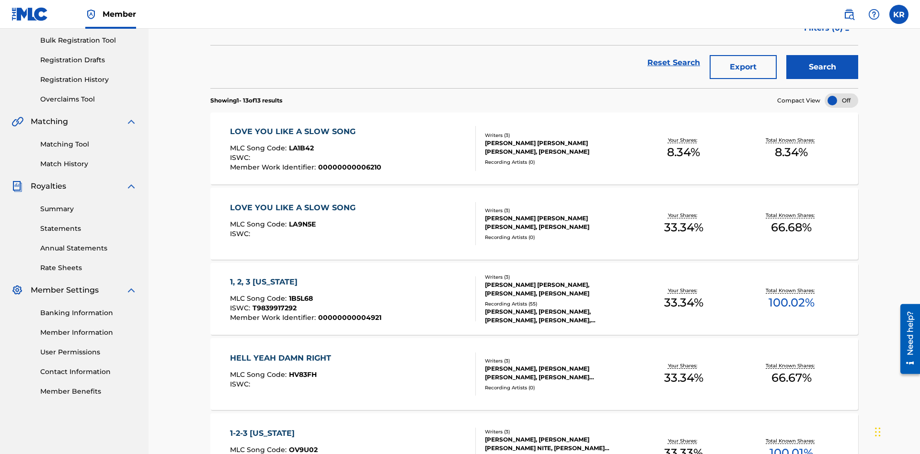
scroll to position [218, 0]
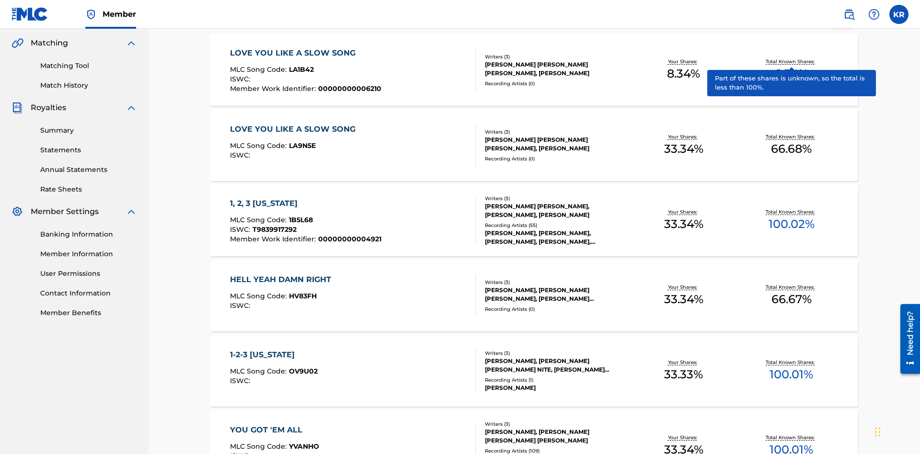
click at [299, 216] on span "1B5L68" at bounding box center [301, 220] width 24 height 9
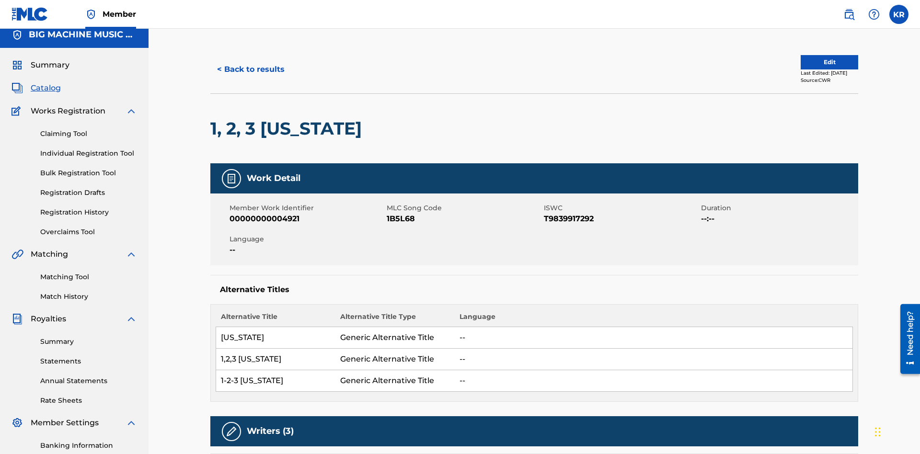
click at [250, 69] on button "< Back to results" at bounding box center [250, 69] width 81 height 24
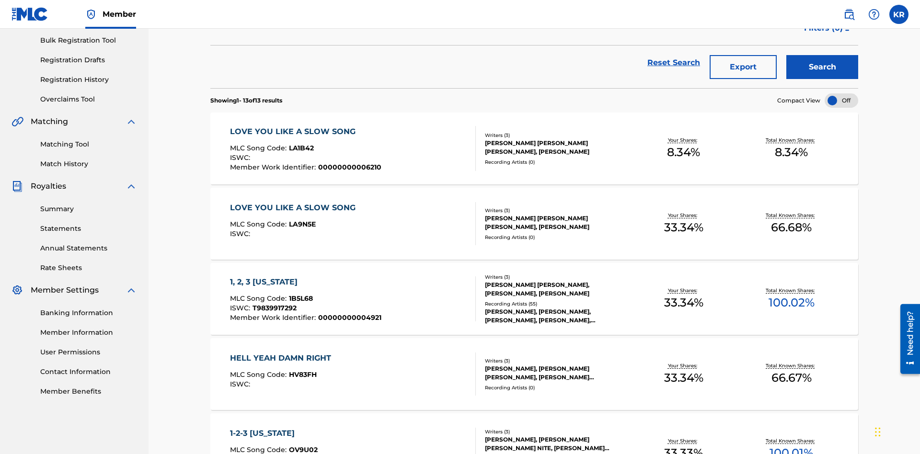
click at [743, 69] on button "Export" at bounding box center [742, 67] width 67 height 24
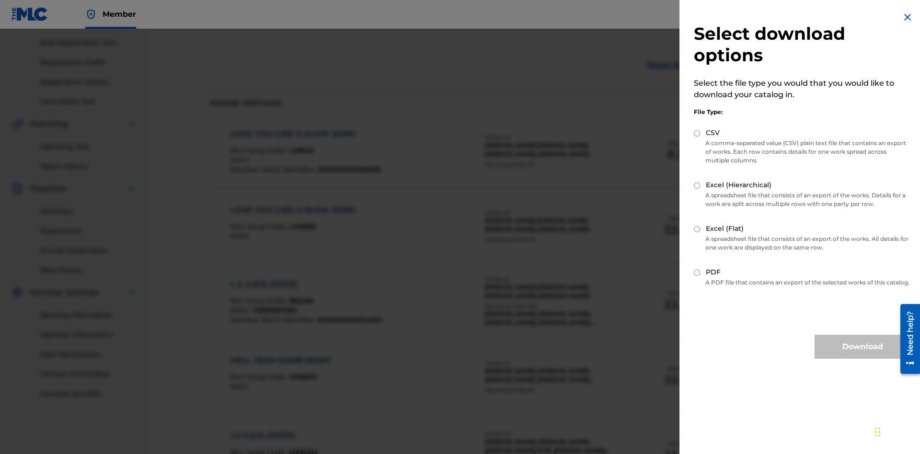
click at [697, 229] on input "Excel (Flat)" at bounding box center [696, 229] width 6 height 6
radio input "true"
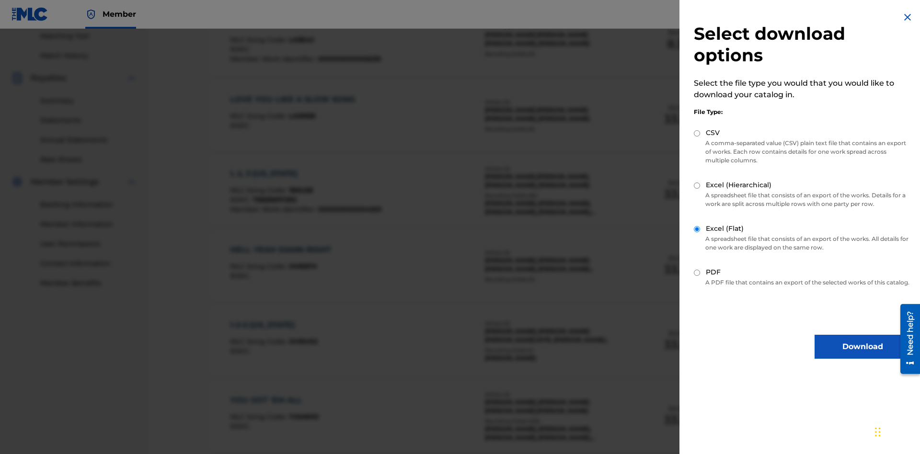
click at [862, 355] on button "Download" at bounding box center [862, 347] width 96 height 24
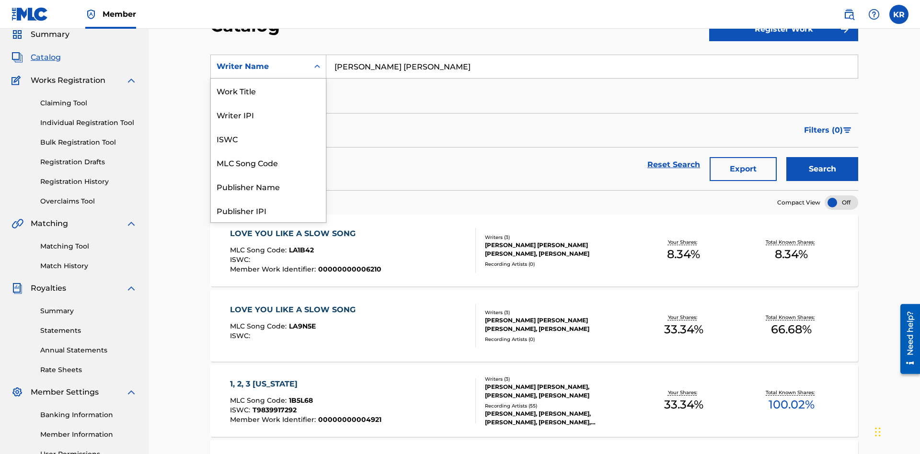
scroll to position [144, 0]
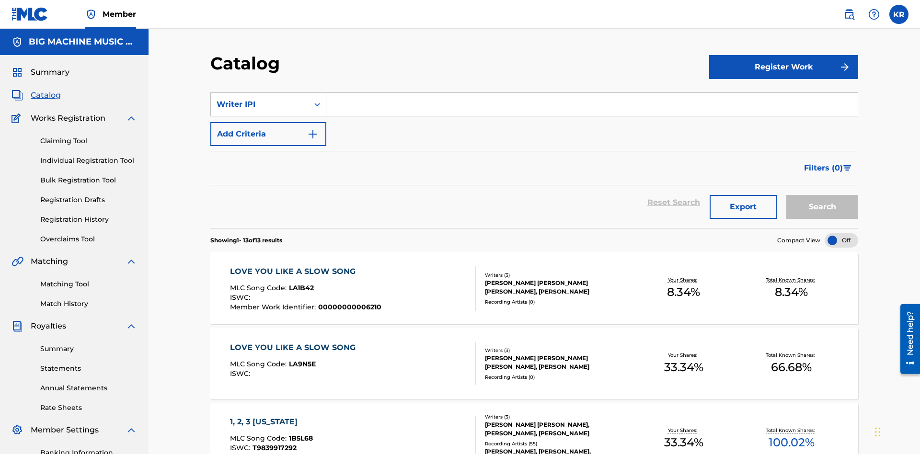
click at [591, 93] on input "Search Form" at bounding box center [591, 104] width 531 height 23
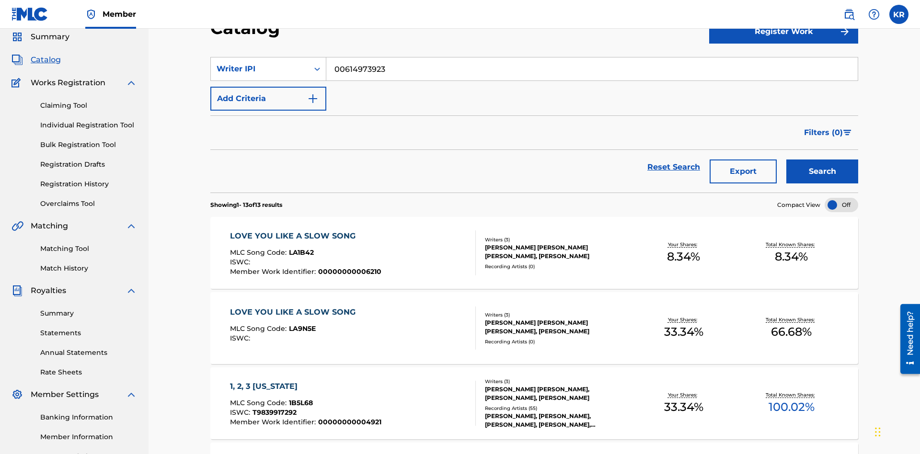
scroll to position [137, 0]
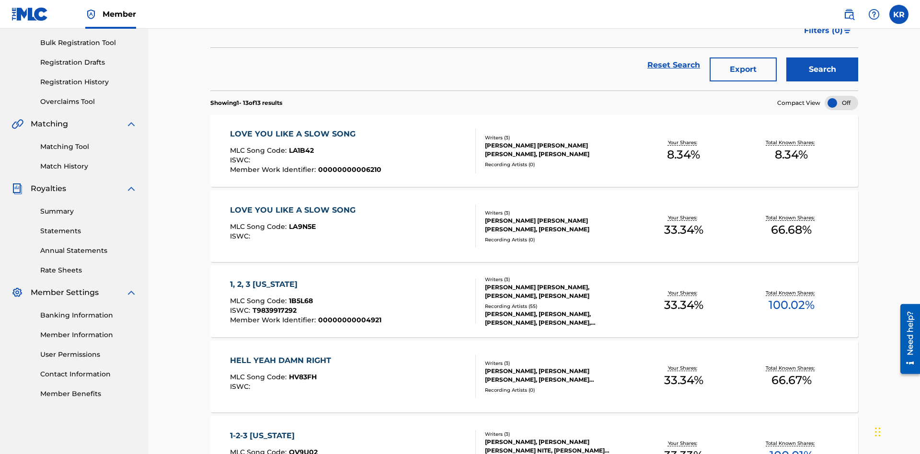
type input "00614973923"
click at [822, 69] on button "Search" at bounding box center [822, 69] width 72 height 24
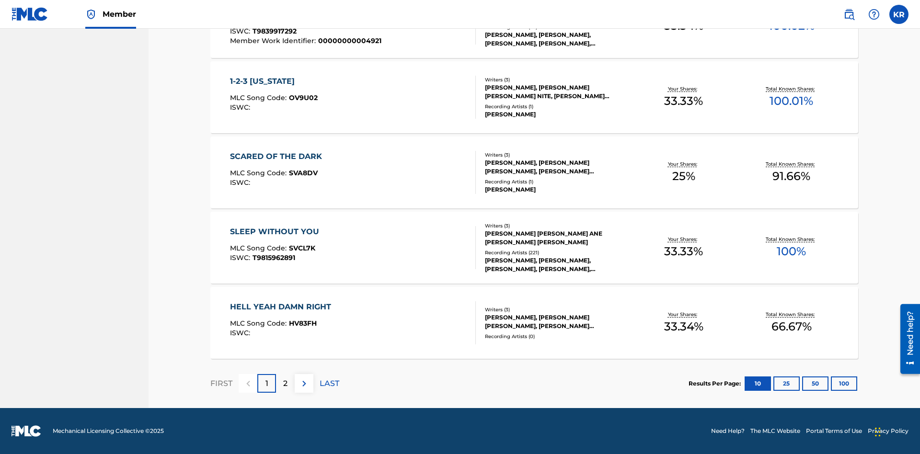
click at [830, 383] on button "100" at bounding box center [843, 383] width 26 height 14
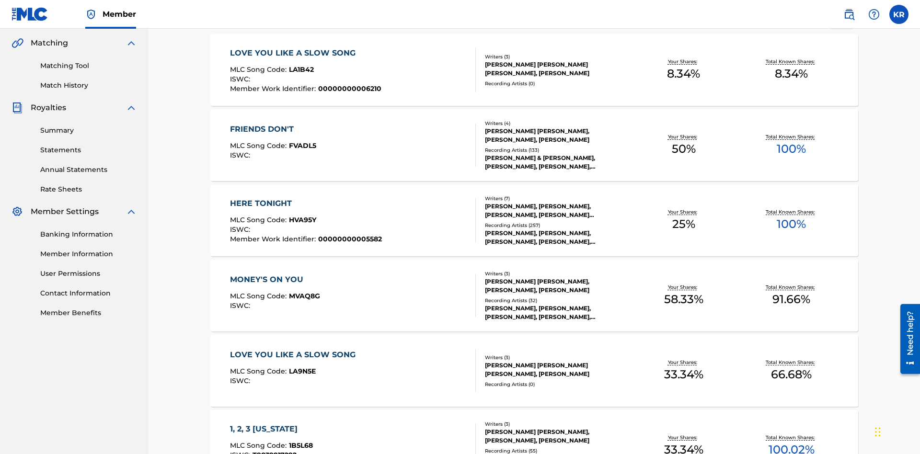
scroll to position [218, 0]
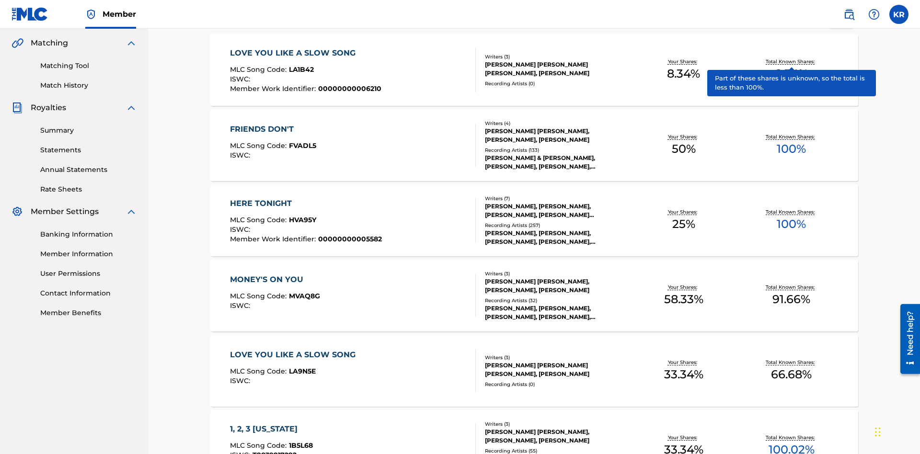
click at [299, 441] on span "1B5L68" at bounding box center [301, 445] width 24 height 9
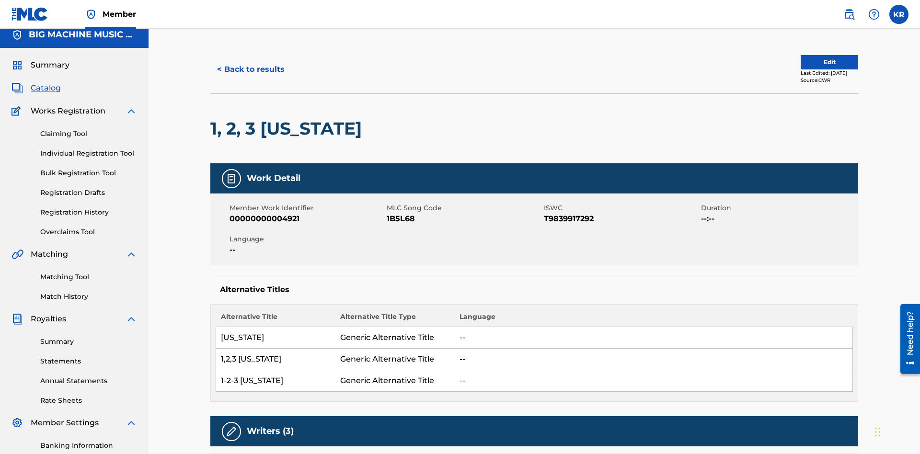
click at [250, 69] on button "< Back to results" at bounding box center [250, 69] width 81 height 24
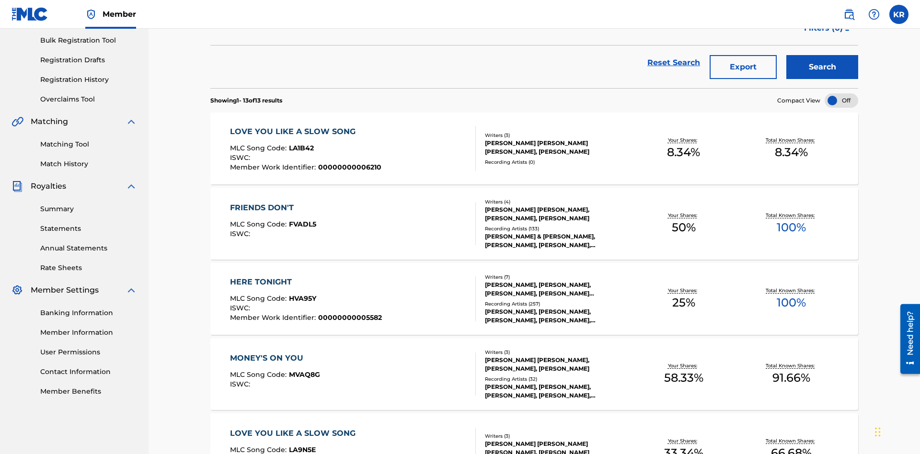
click at [743, 69] on button "Export" at bounding box center [742, 67] width 67 height 24
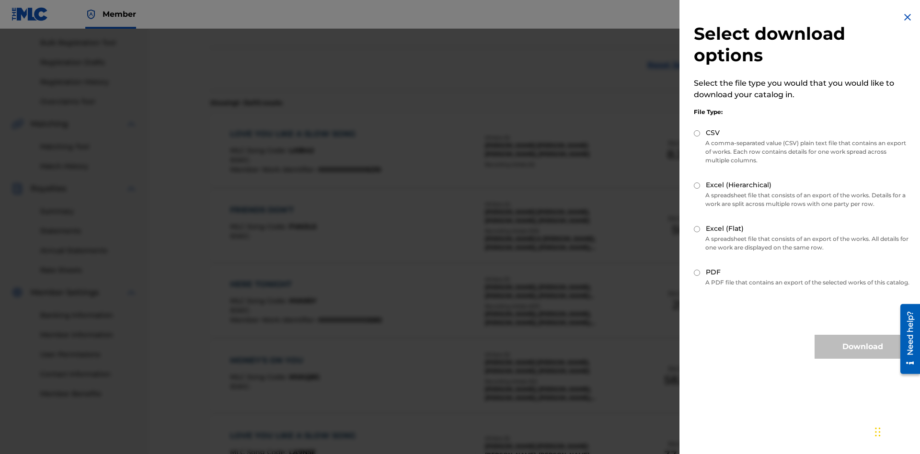
click at [697, 133] on input "CSV" at bounding box center [696, 133] width 6 height 6
radio input "true"
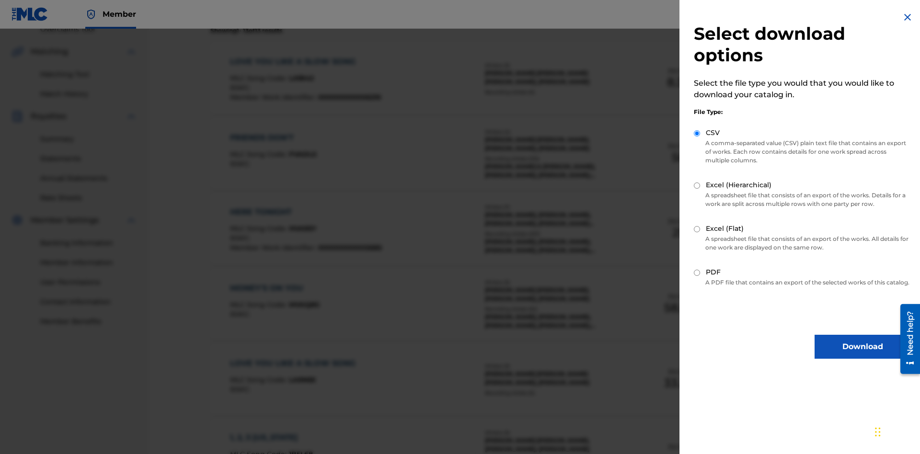
click at [862, 355] on button "Download" at bounding box center [862, 347] width 96 height 24
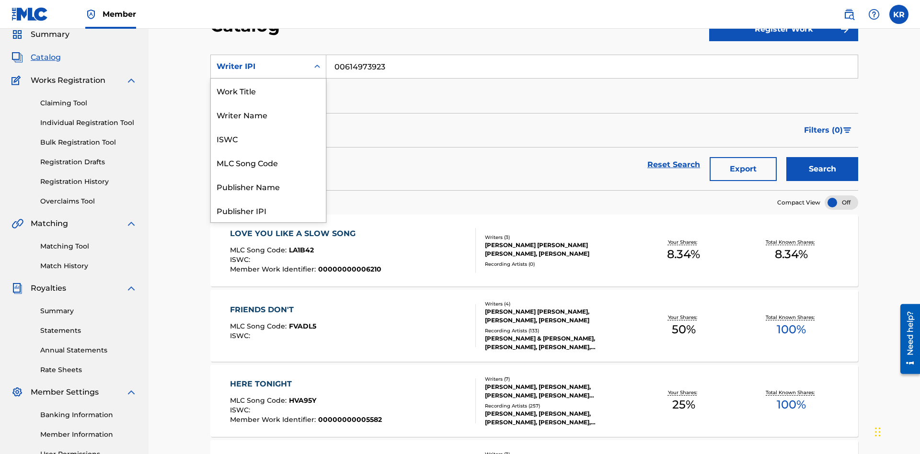
scroll to position [144, 0]
click at [268, 55] on div "Publisher Name" at bounding box center [268, 43] width 115 height 24
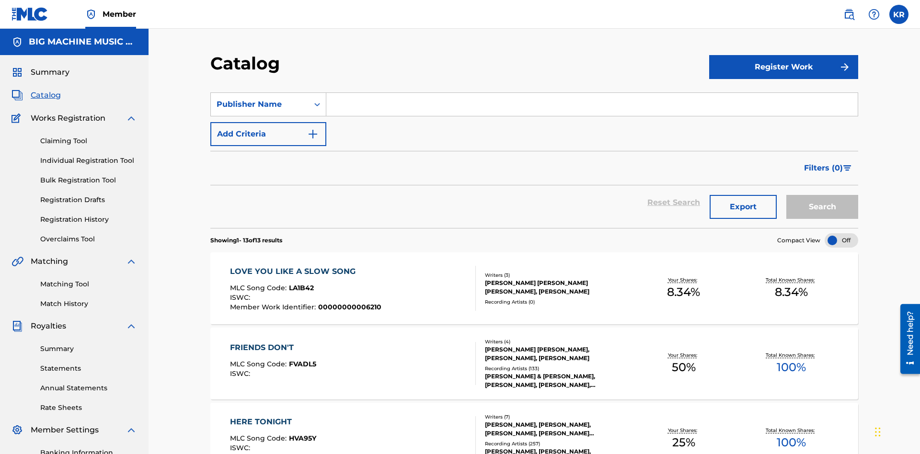
click at [591, 93] on input "Search Form" at bounding box center [591, 104] width 531 height 23
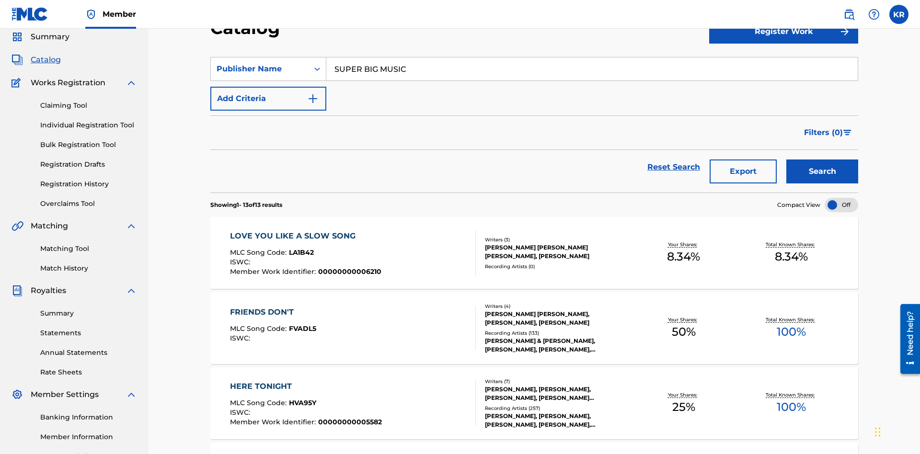
type input "SUPER BIG MUSIC"
click at [822, 159] on button "Search" at bounding box center [822, 171] width 72 height 24
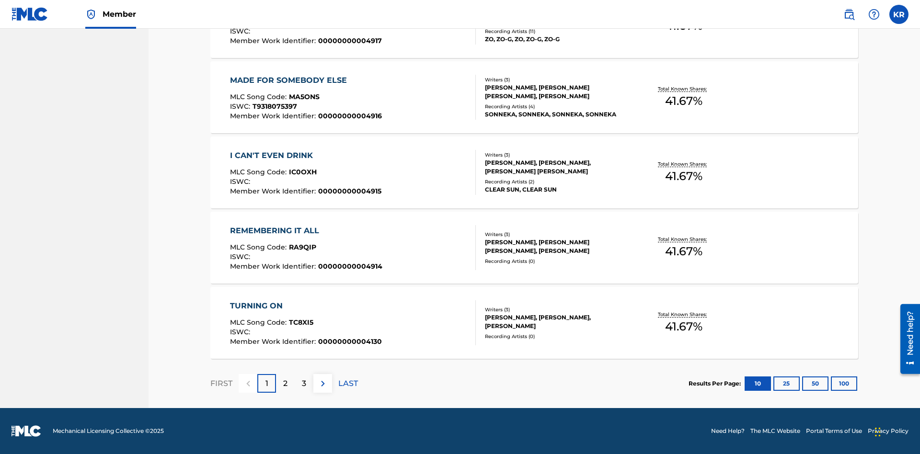
click at [830, 383] on button "100" at bounding box center [843, 383] width 26 height 14
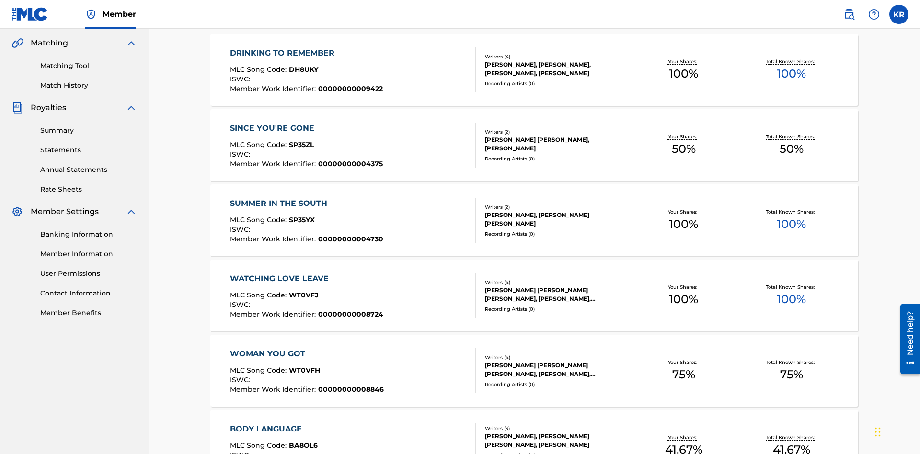
scroll to position [218, 0]
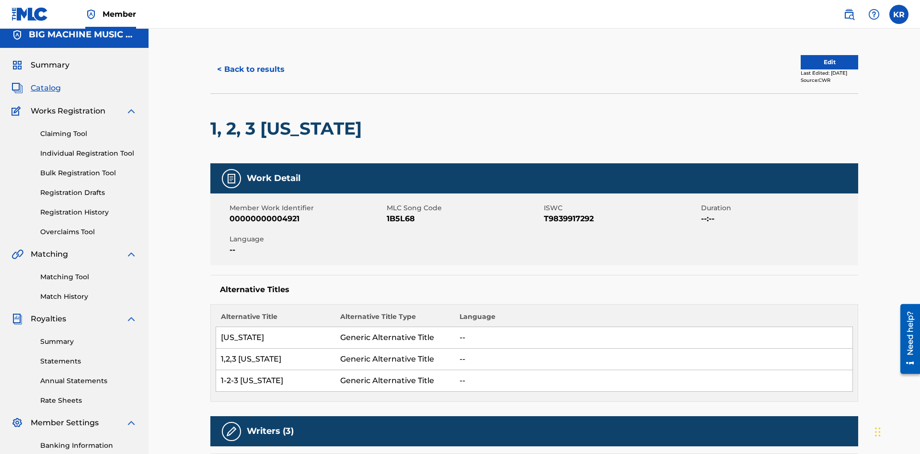
click at [250, 69] on button "< Back to results" at bounding box center [250, 69] width 81 height 24
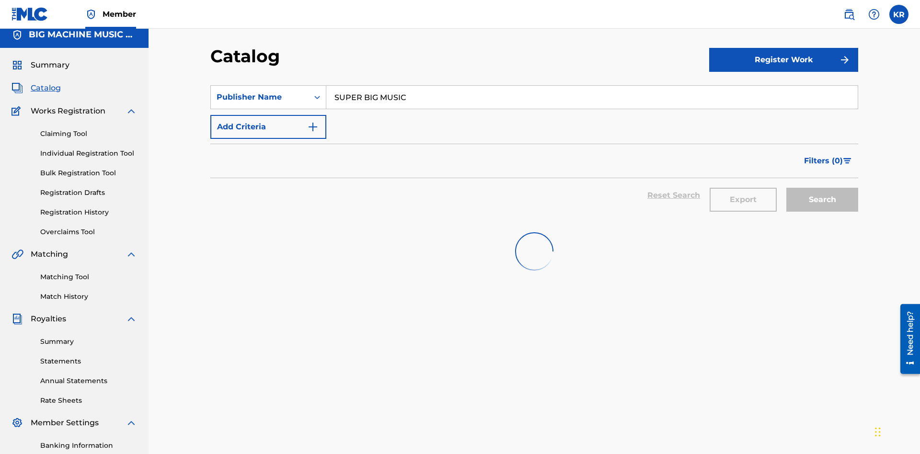
scroll to position [140, 0]
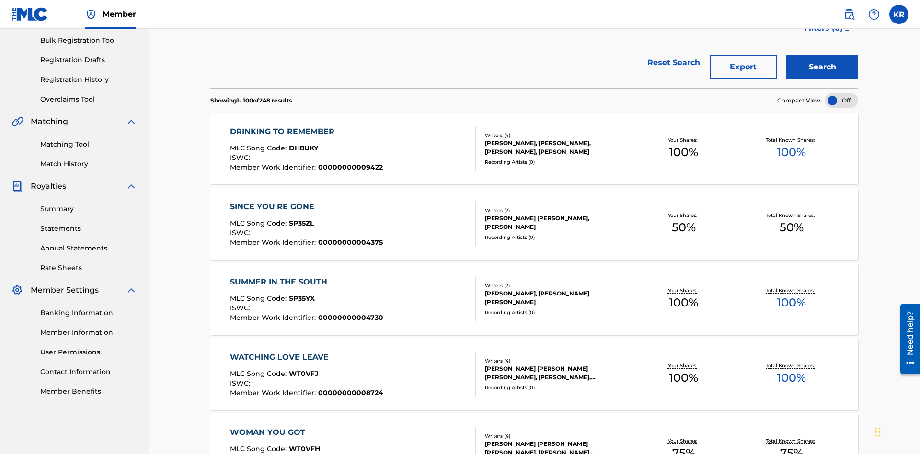
click at [743, 69] on button "Export" at bounding box center [742, 67] width 67 height 24
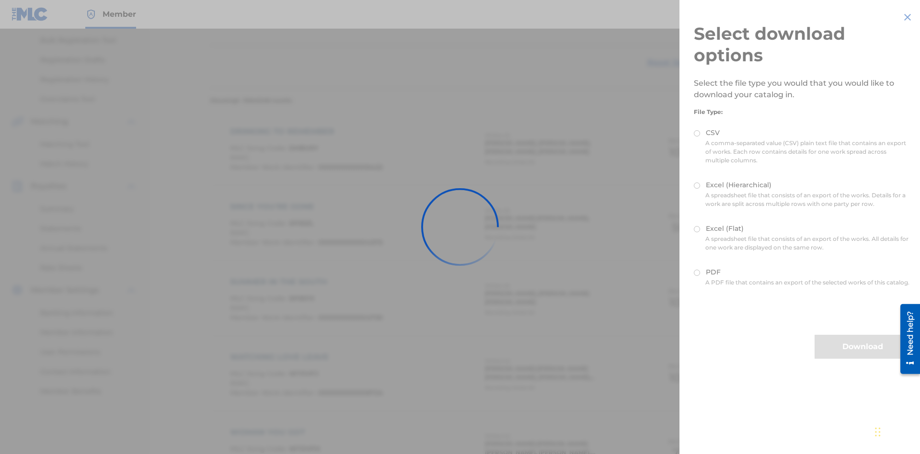
scroll to position [137, 0]
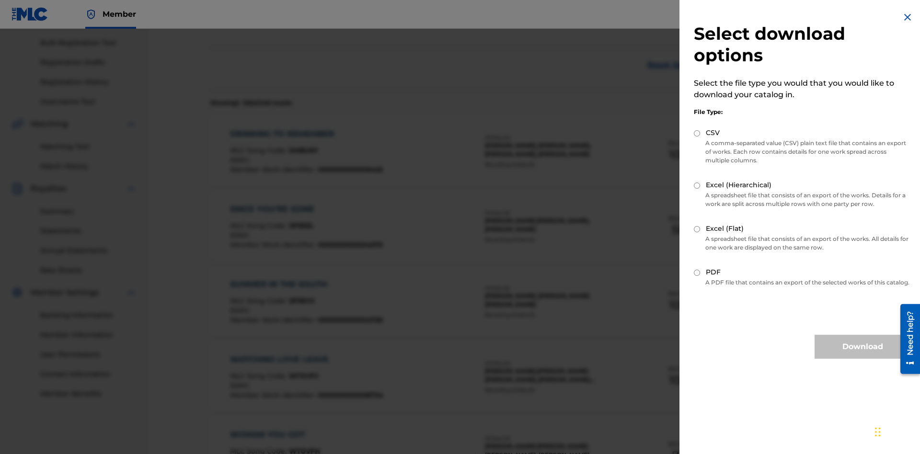
click at [697, 185] on input "Excel (Hierarchical)" at bounding box center [696, 185] width 6 height 6
radio input "true"
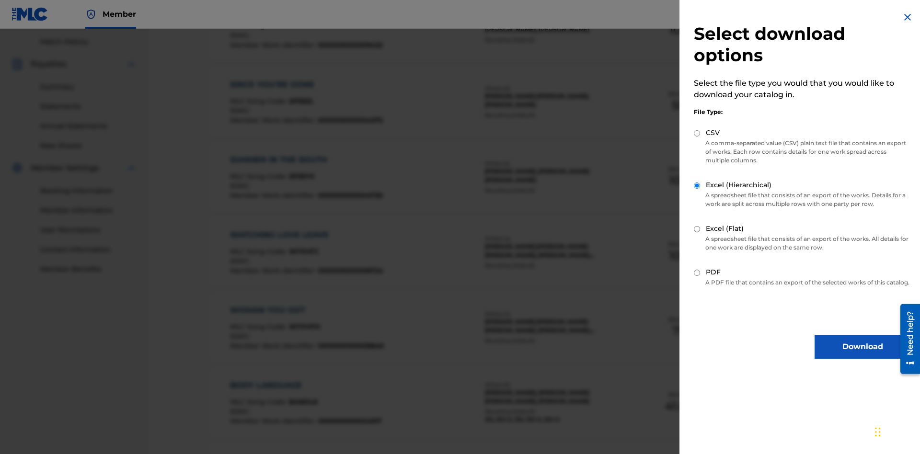
click at [862, 355] on button "Download" at bounding box center [862, 347] width 96 height 24
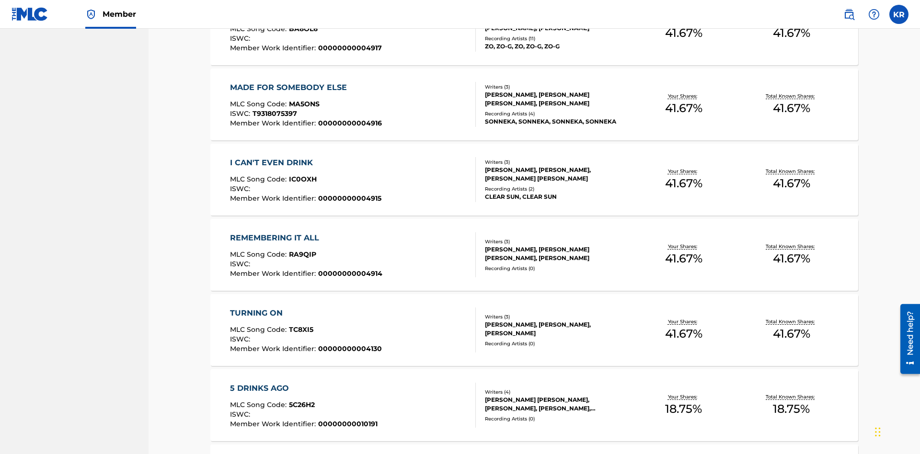
scroll to position [38, 0]
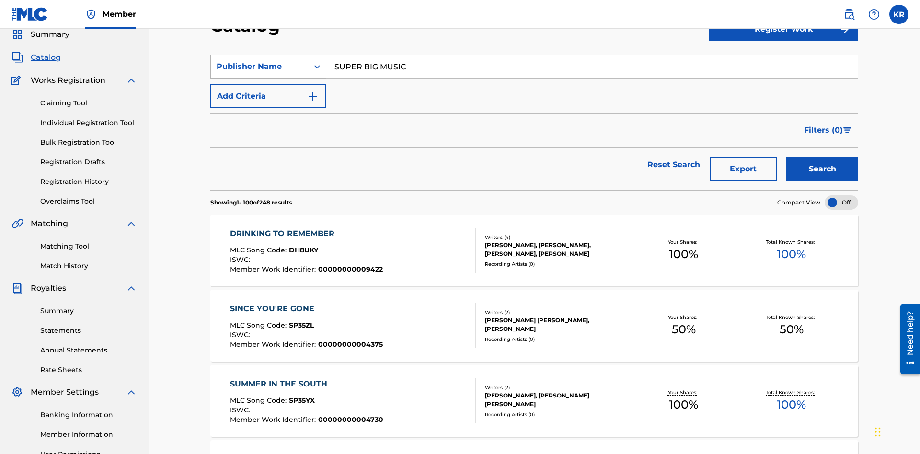
click at [260, 67] on div "Publisher Name" at bounding box center [259, 66] width 86 height 11
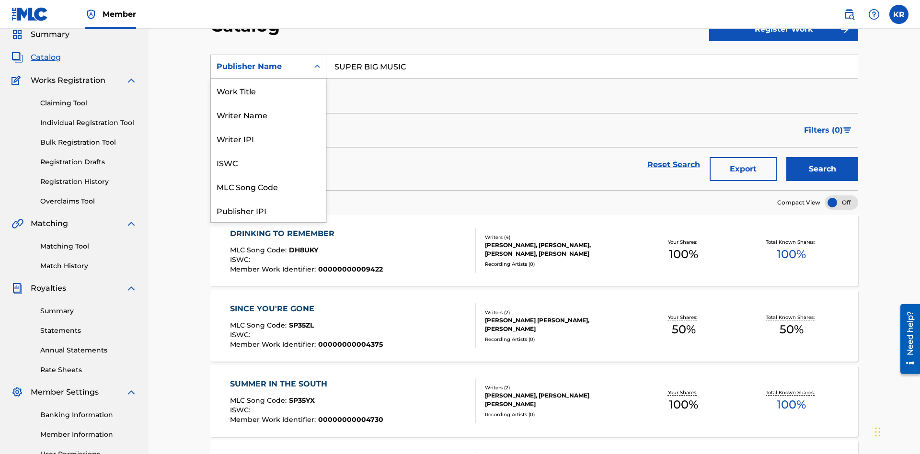
scroll to position [144, 0]
click at [268, 79] on div "Publisher IPI" at bounding box center [268, 67] width 115 height 24
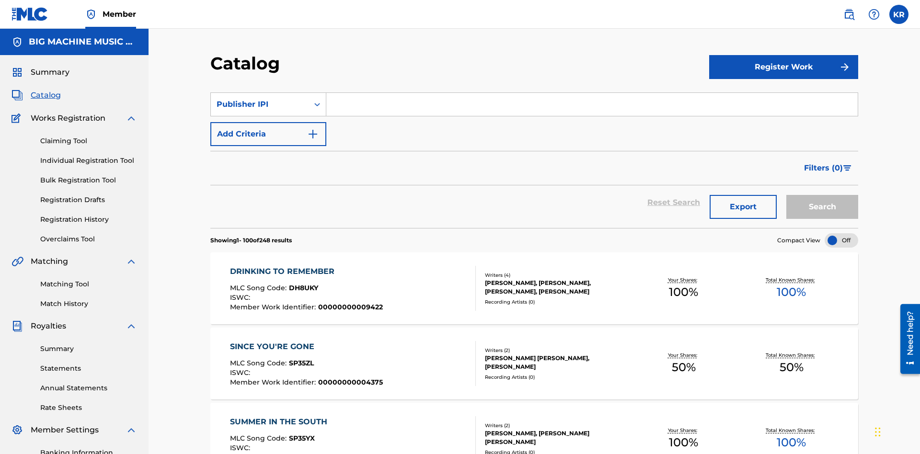
click at [591, 93] on input "Search Form" at bounding box center [591, 104] width 531 height 23
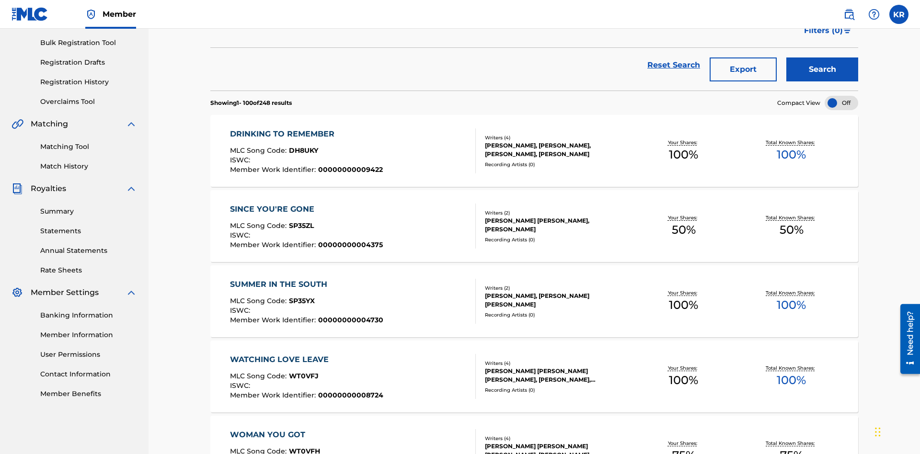
type input "00594318326"
click at [822, 69] on button "Search" at bounding box center [822, 69] width 72 height 24
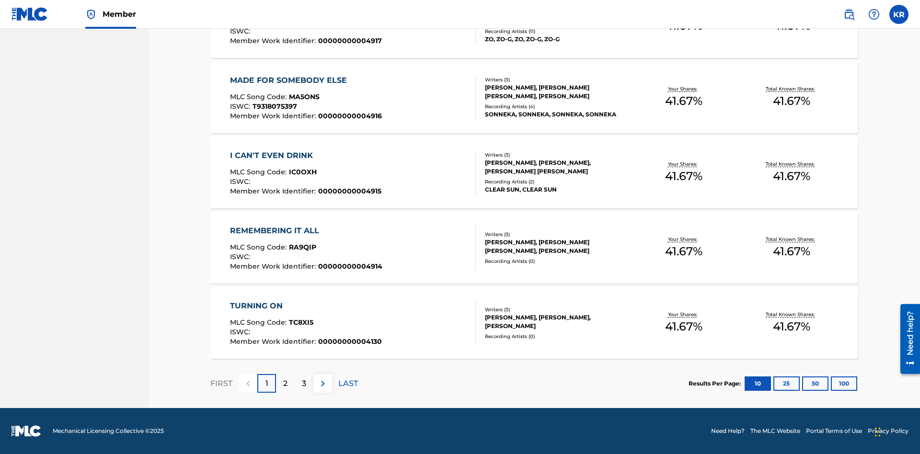
click at [830, 383] on button "100" at bounding box center [843, 383] width 26 height 14
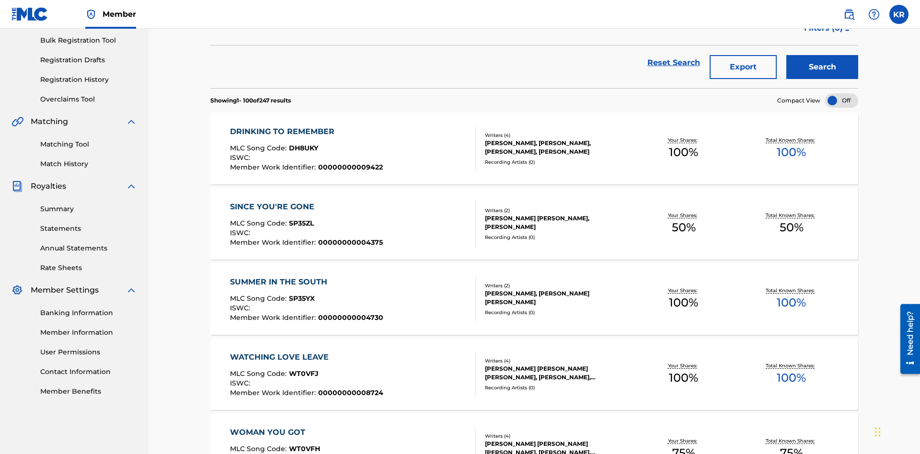
scroll to position [218, 0]
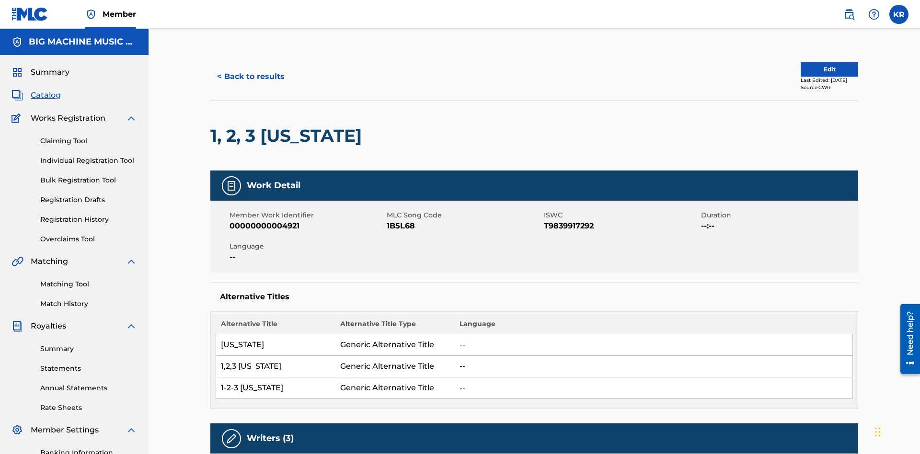
click at [250, 69] on button "< Back to results" at bounding box center [250, 77] width 81 height 24
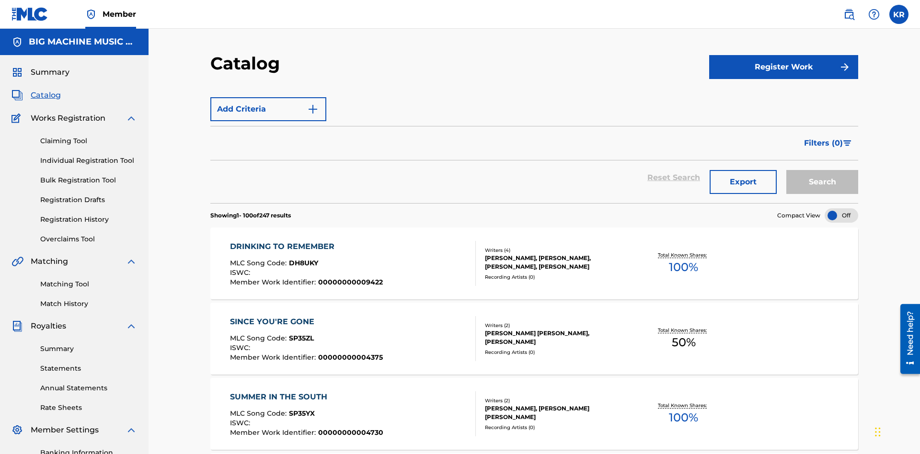
scroll to position [140, 0]
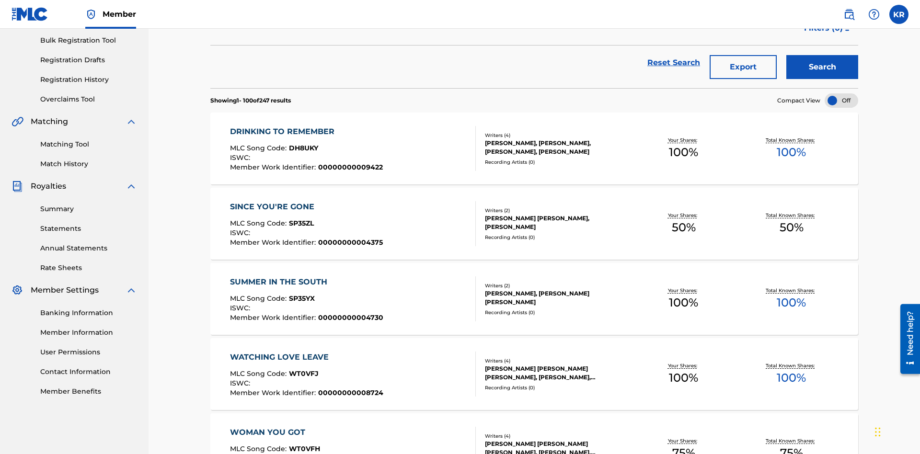
click at [743, 69] on button "Export" at bounding box center [742, 67] width 67 height 24
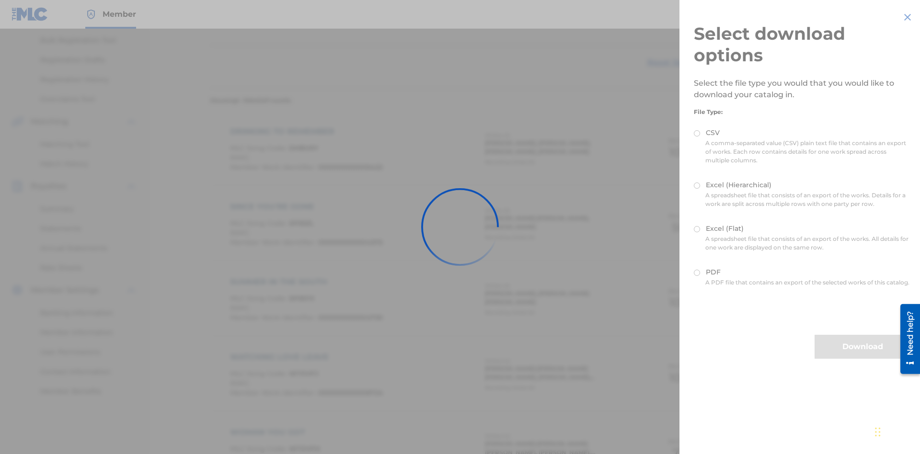
scroll to position [137, 0]
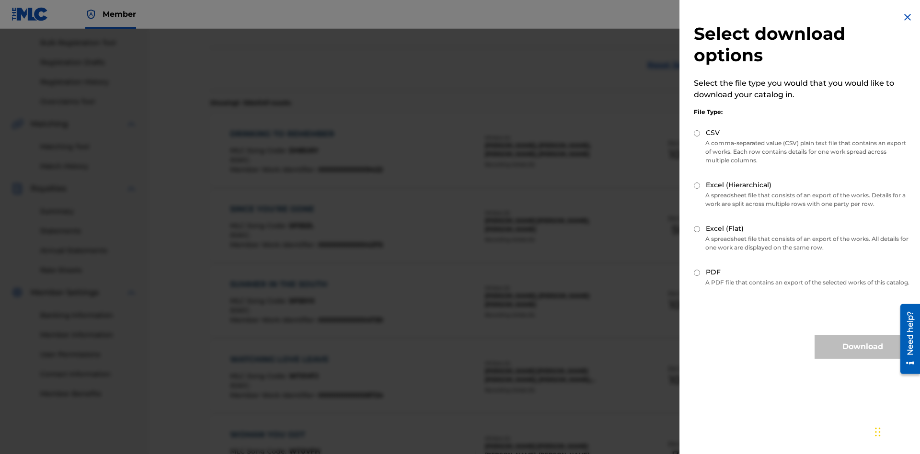
click at [697, 229] on input "Excel (Flat)" at bounding box center [696, 229] width 6 height 6
radio input "true"
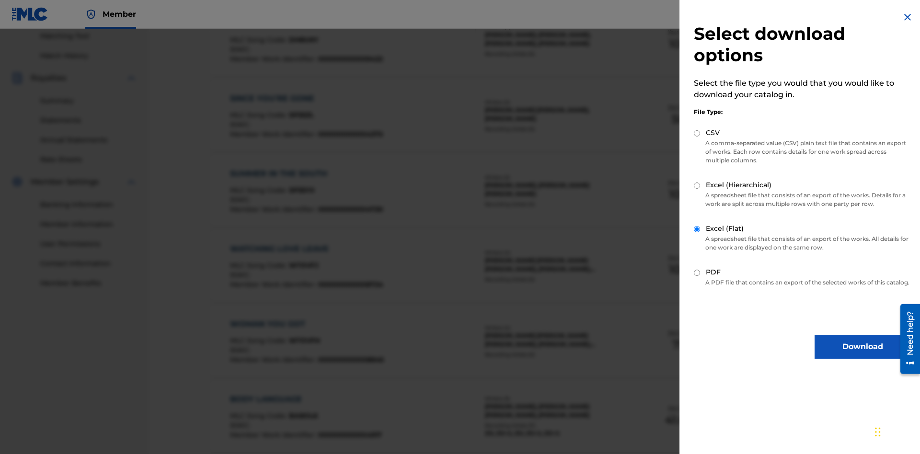
click at [862, 355] on button "Download" at bounding box center [862, 347] width 96 height 24
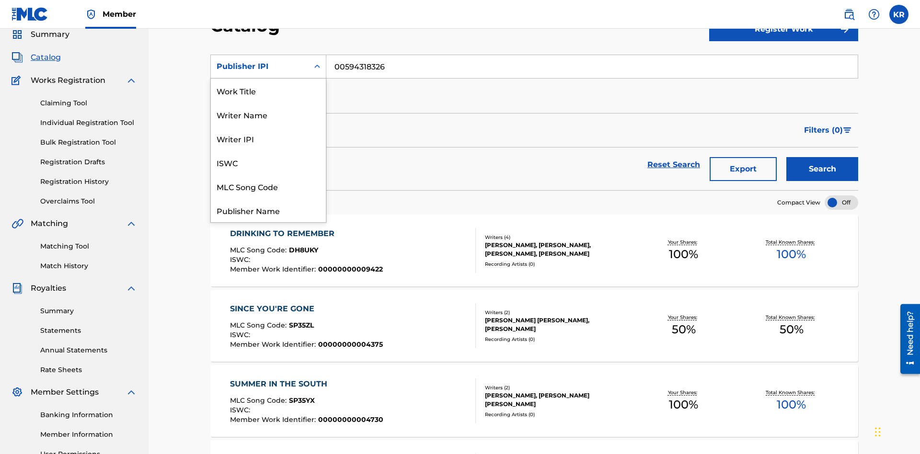
scroll to position [144, 0]
click at [268, 162] on div "Artist" at bounding box center [268, 162] width 115 height 24
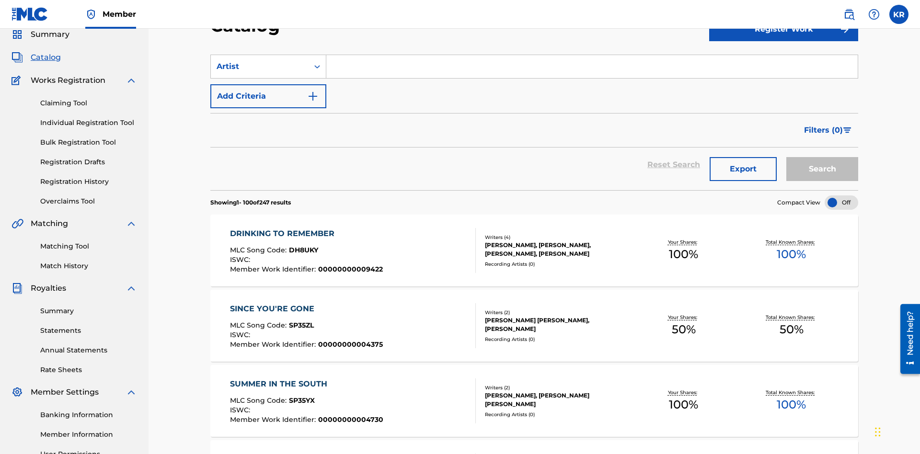
click at [591, 69] on input "Search Form" at bounding box center [591, 66] width 531 height 23
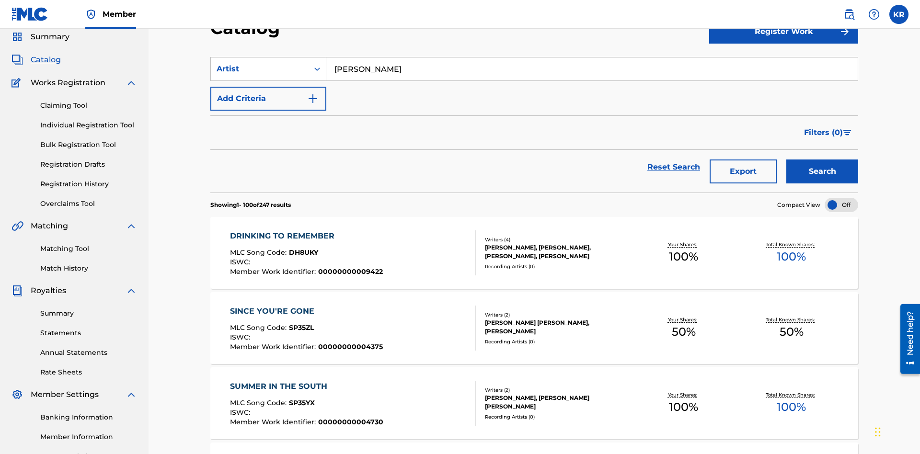
type input "[PERSON_NAME]"
click at [822, 159] on button "Search" at bounding box center [822, 171] width 72 height 24
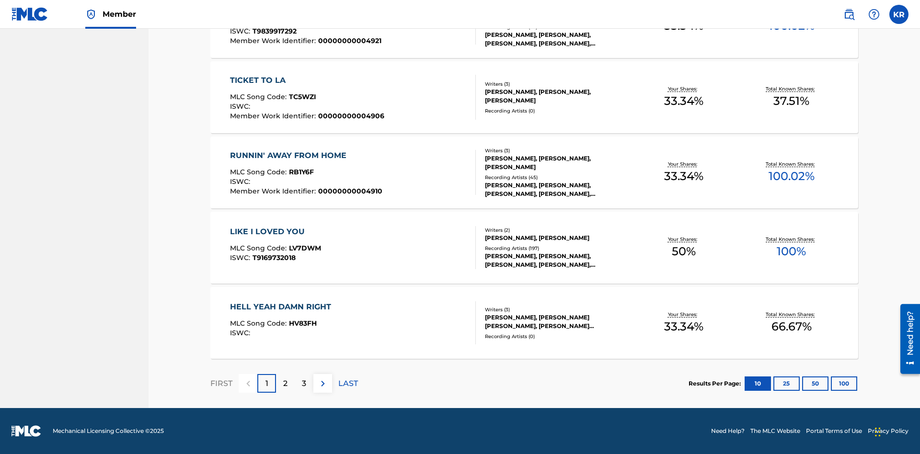
click at [830, 383] on button "100" at bounding box center [843, 383] width 26 height 14
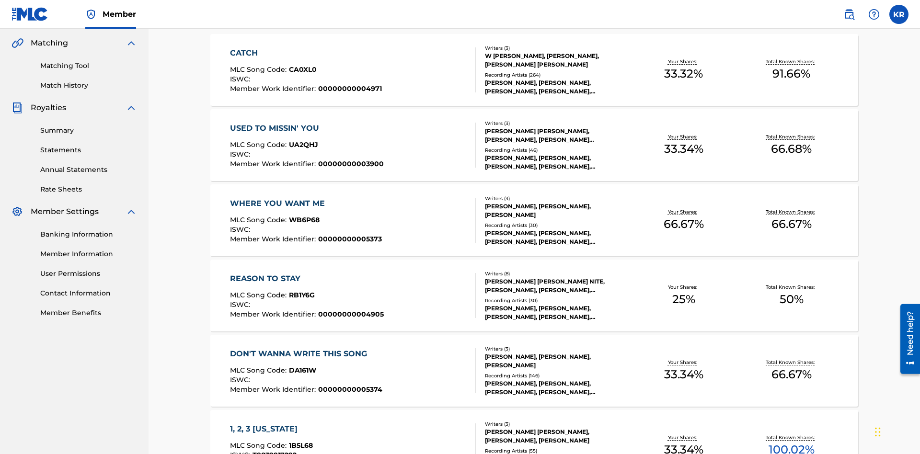
scroll to position [218, 0]
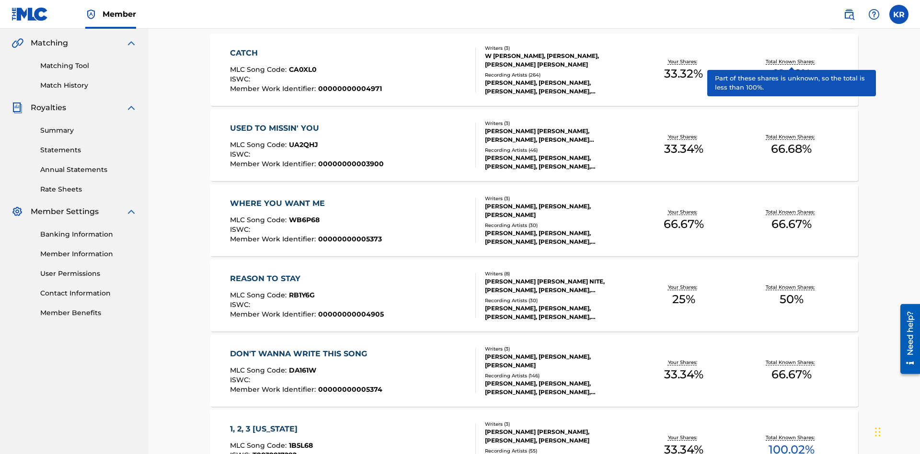
click at [299, 441] on span "1B5L68" at bounding box center [301, 445] width 24 height 9
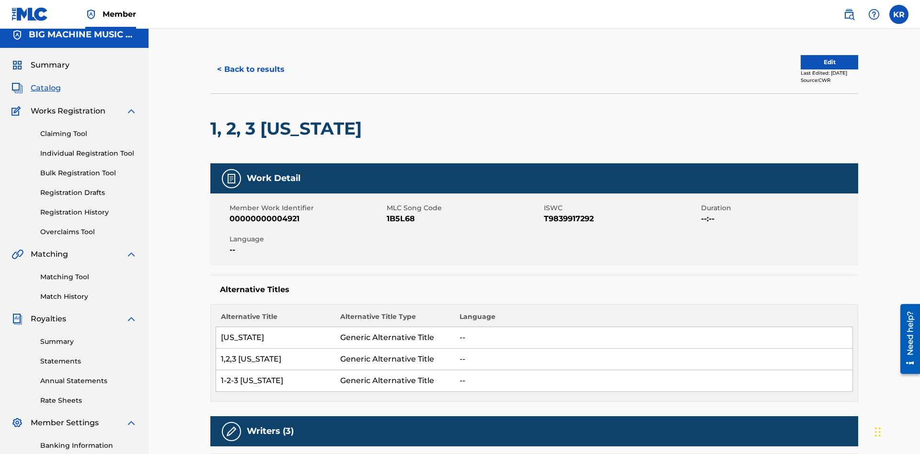
click at [250, 69] on button "< Back to results" at bounding box center [250, 69] width 81 height 24
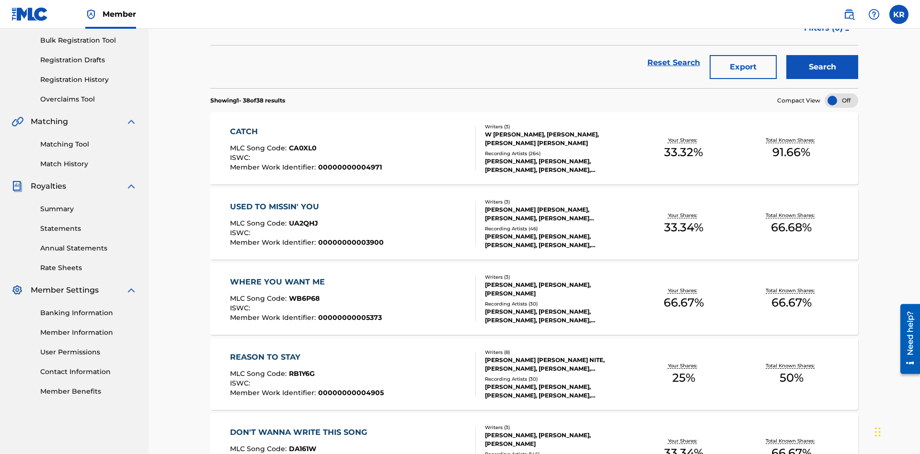
click at [743, 69] on button "Export" at bounding box center [742, 67] width 67 height 24
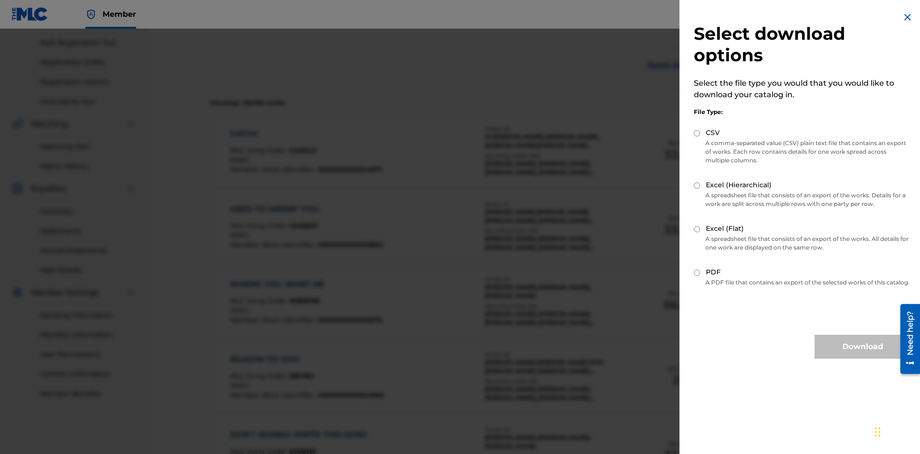
click at [697, 185] on input "Excel (Hierarchical)" at bounding box center [696, 185] width 6 height 6
radio input "true"
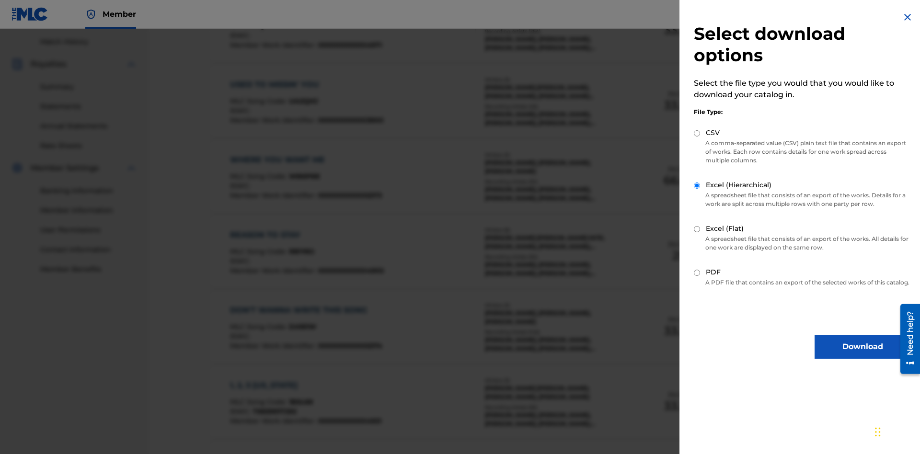
click at [862, 355] on button "Download" at bounding box center [862, 347] width 96 height 24
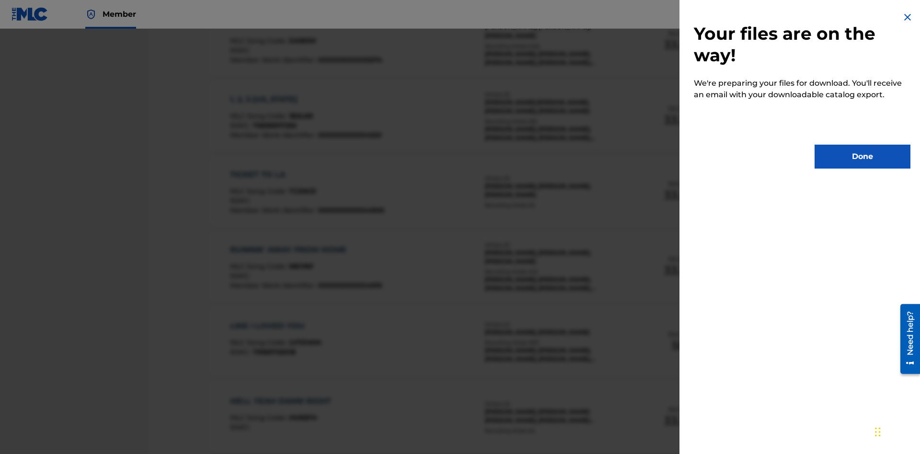
click at [862, 157] on button "Done" at bounding box center [862, 157] width 96 height 24
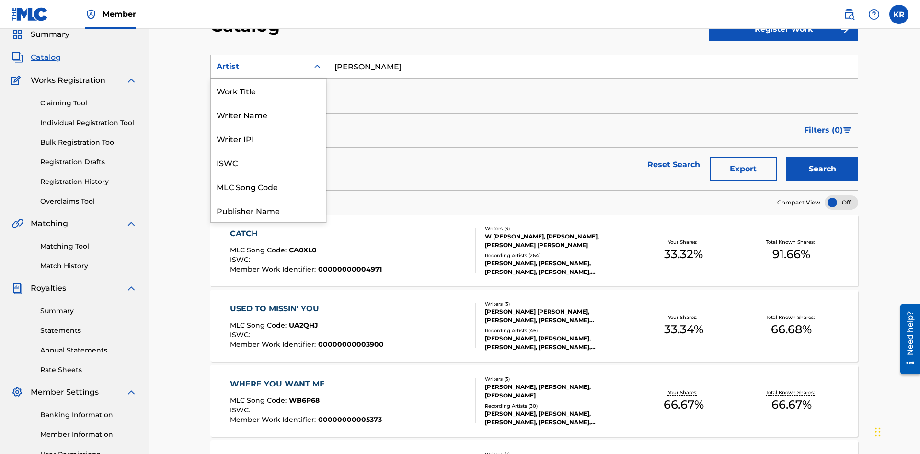
scroll to position [144, 0]
click at [268, 114] on div "MLC Publisher Number" at bounding box center [268, 114] width 115 height 24
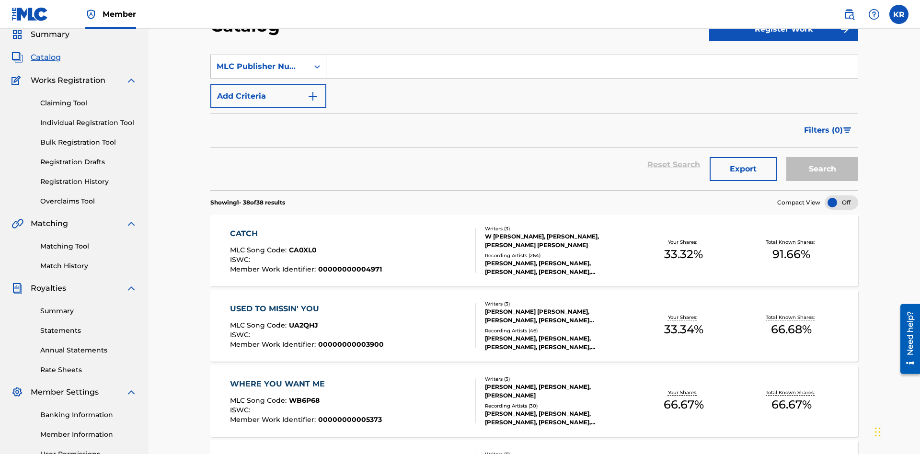
click at [591, 69] on input "Search Form" at bounding box center [591, 66] width 531 height 23
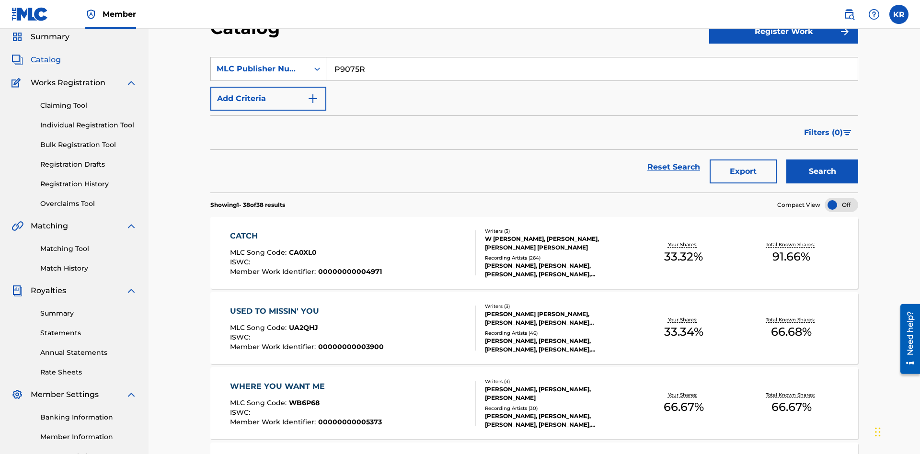
type input "P9075R"
click at [822, 159] on button "Search" at bounding box center [822, 171] width 72 height 24
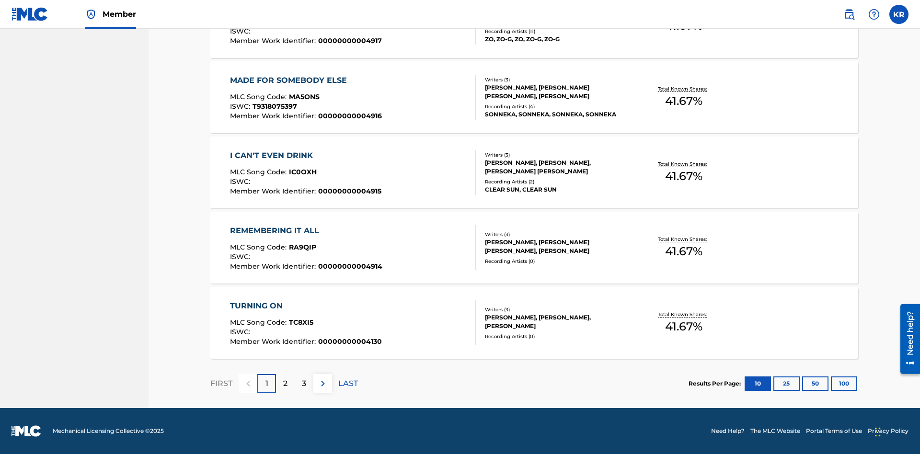
click at [830, 383] on button "100" at bounding box center [843, 383] width 26 height 14
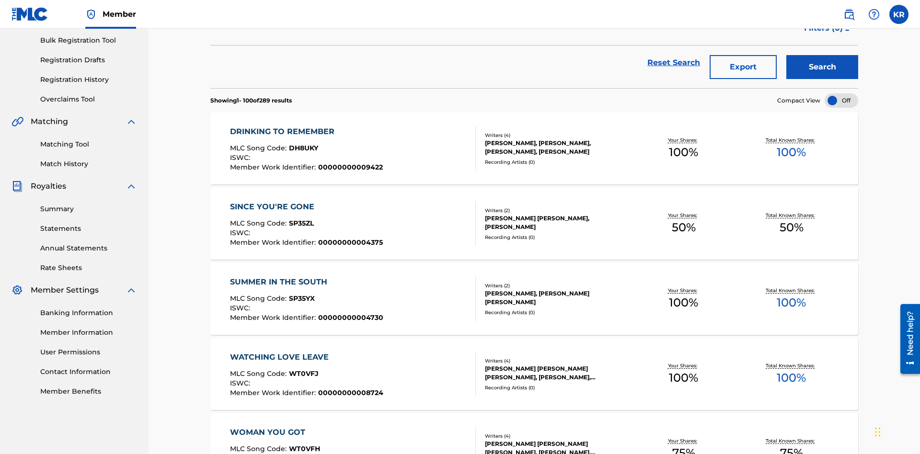
scroll to position [218, 0]
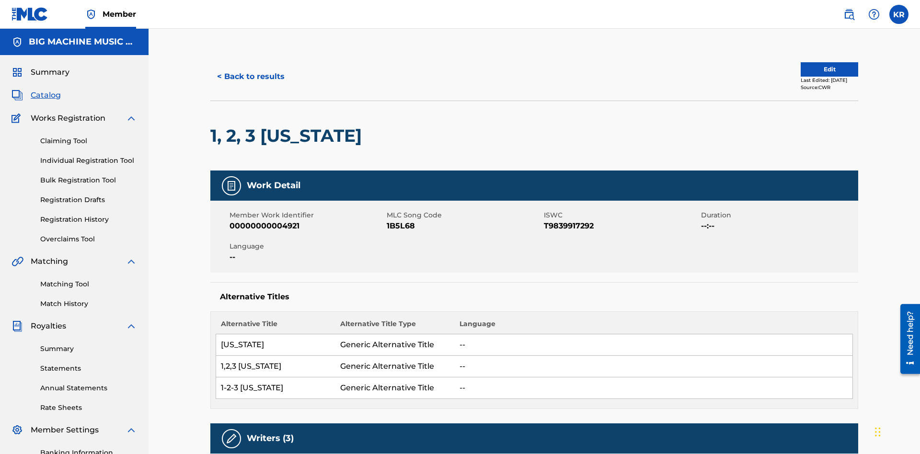
click at [250, 69] on button "< Back to results" at bounding box center [250, 77] width 81 height 24
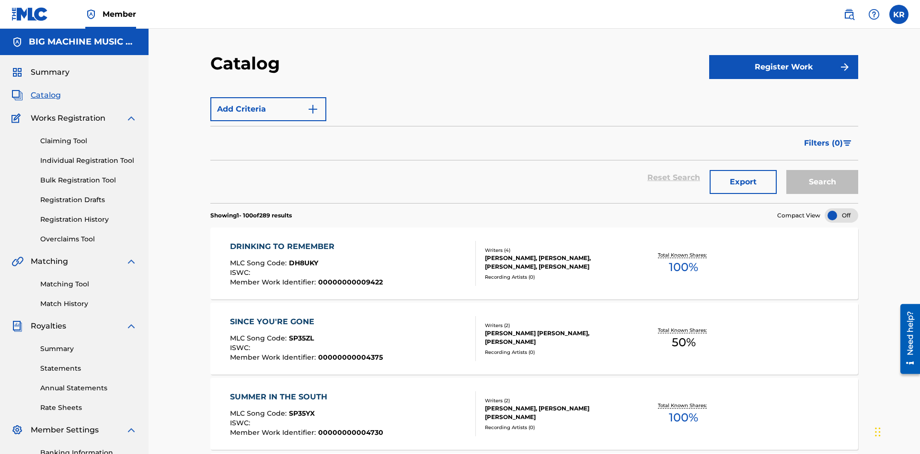
scroll to position [140, 0]
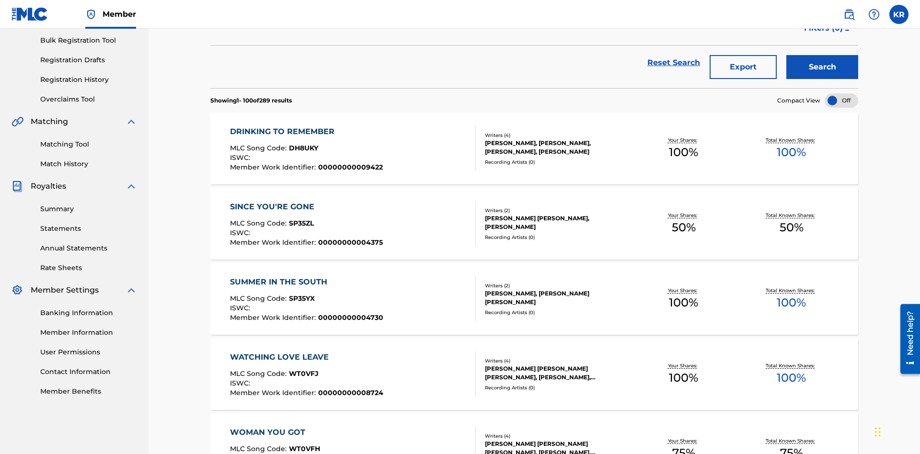
click at [743, 69] on button "Export" at bounding box center [742, 67] width 67 height 24
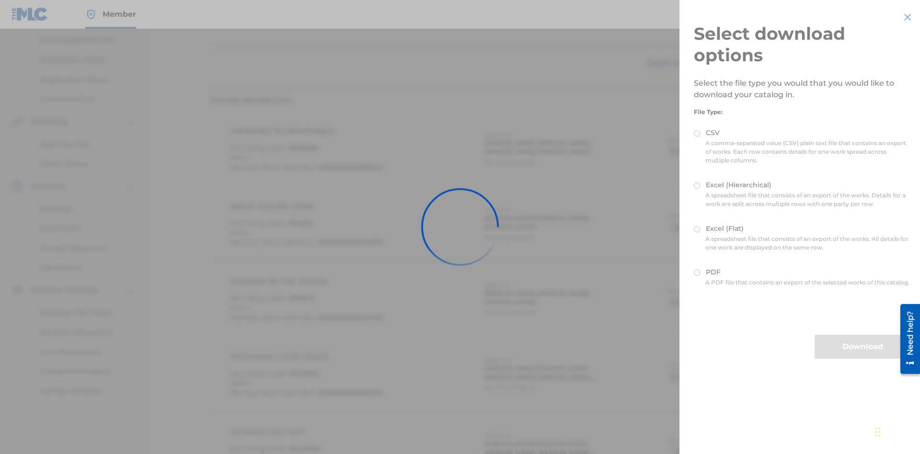
scroll to position [137, 0]
